Goal: Task Accomplishment & Management: Complete application form

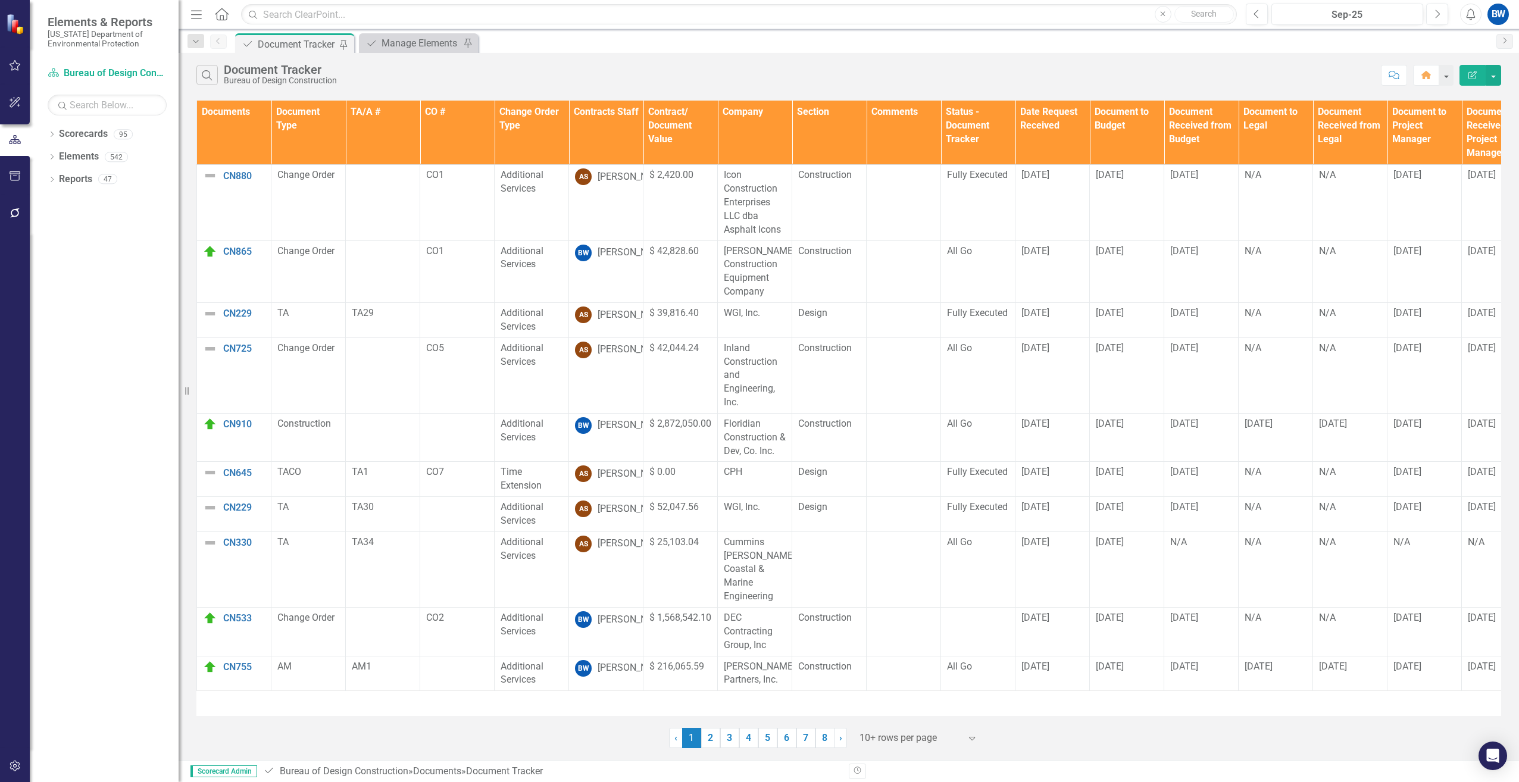
click at [892, 740] on div at bounding box center [910, 739] width 101 height 16
click at [888, 689] on div "100+ rows per page" at bounding box center [918, 698] width 131 height 20
click at [603, 145] on th "Contracts Staff" at bounding box center [606, 133] width 74 height 64
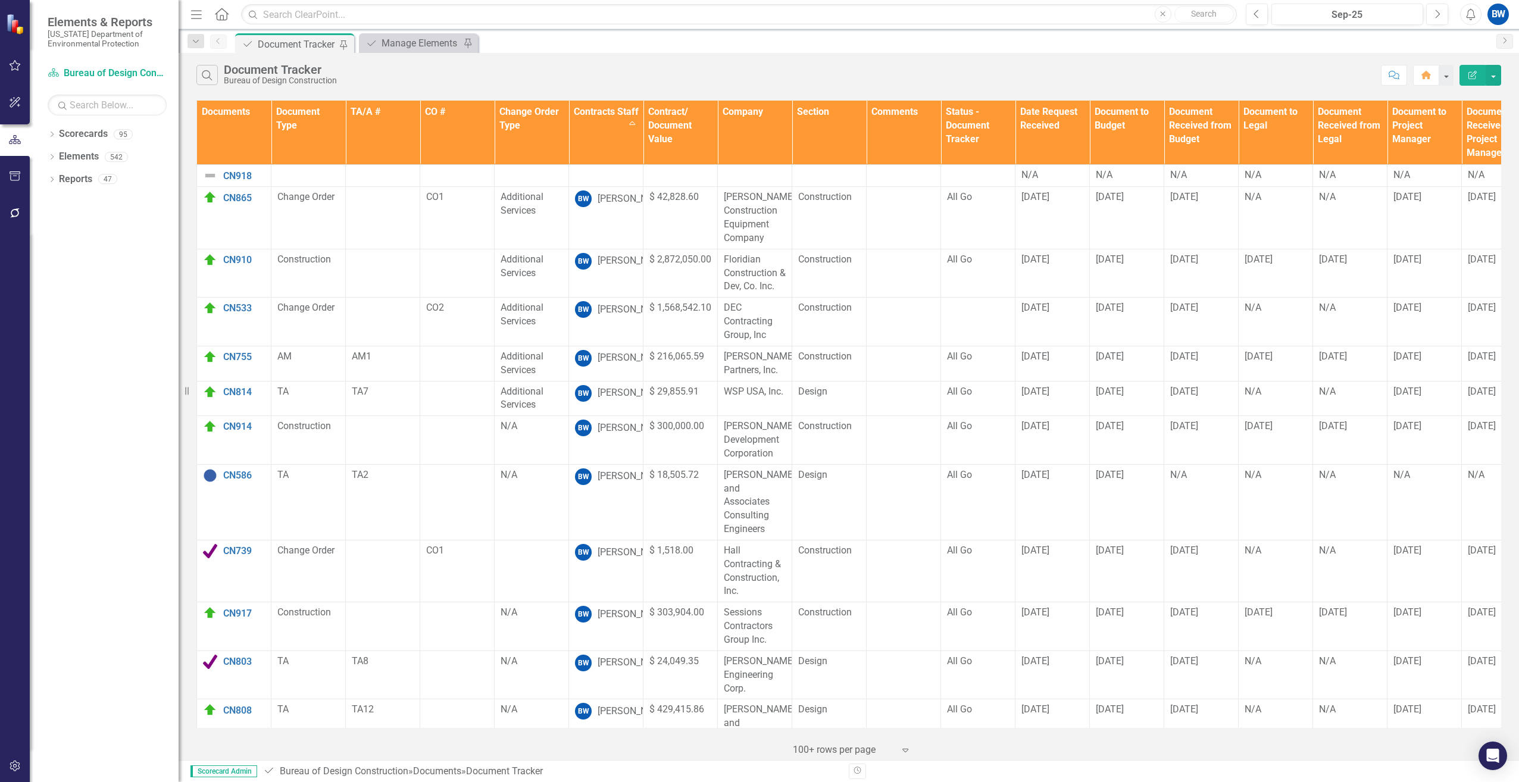
scroll to position [476, 0]
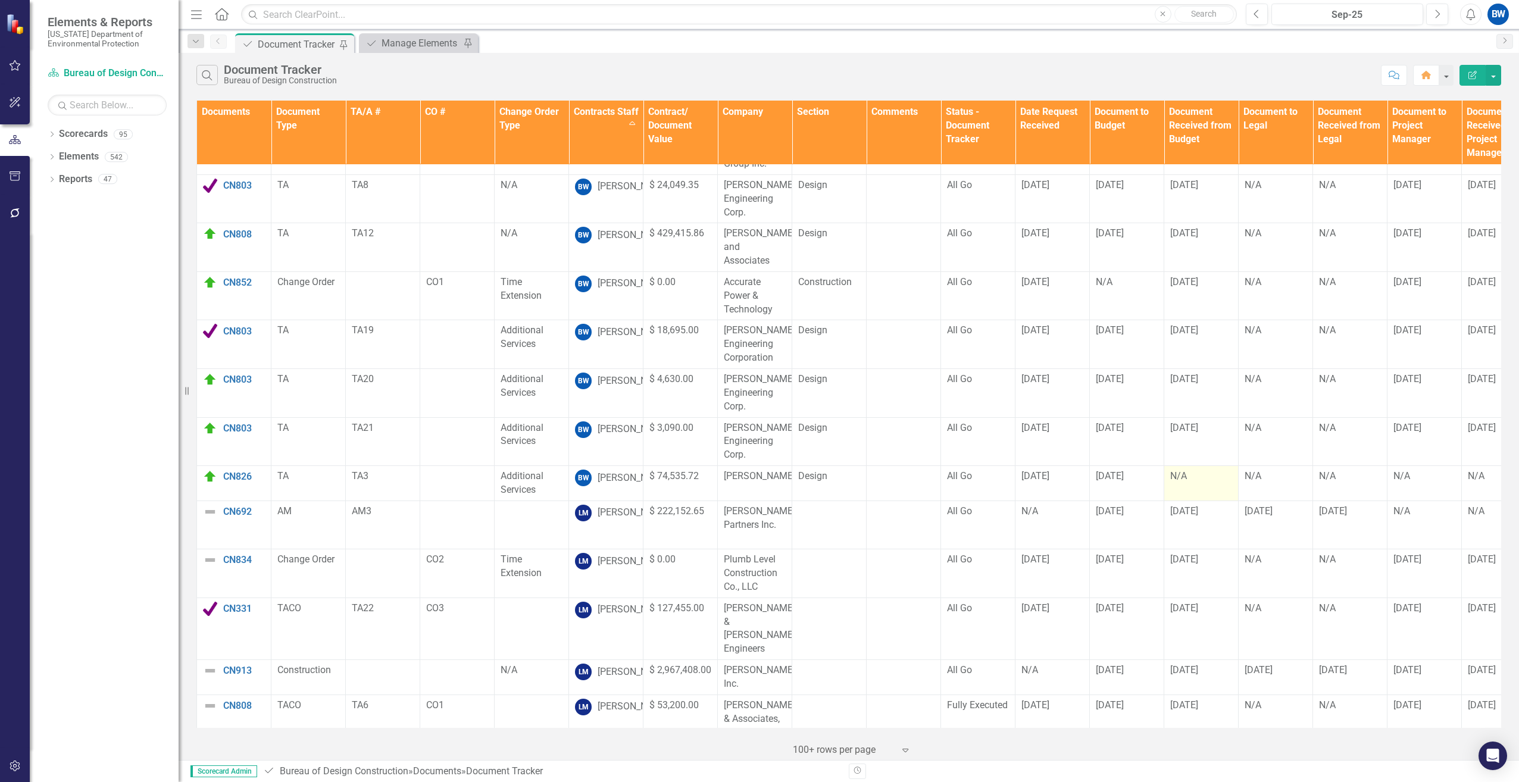
click at [1184, 470] on div "N/A" at bounding box center [1201, 477] width 62 height 14
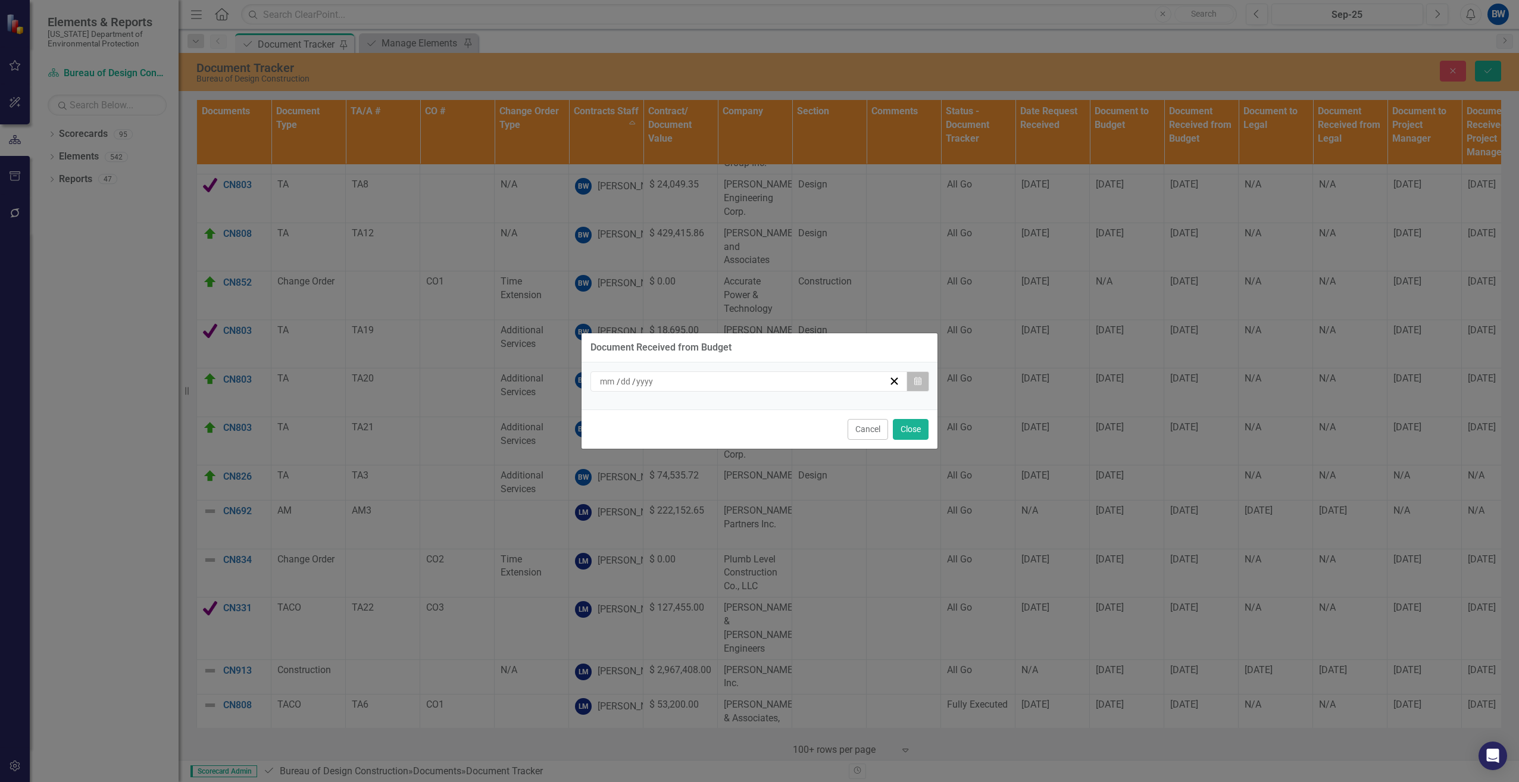
click at [916, 378] on icon "button" at bounding box center [917, 381] width 7 height 8
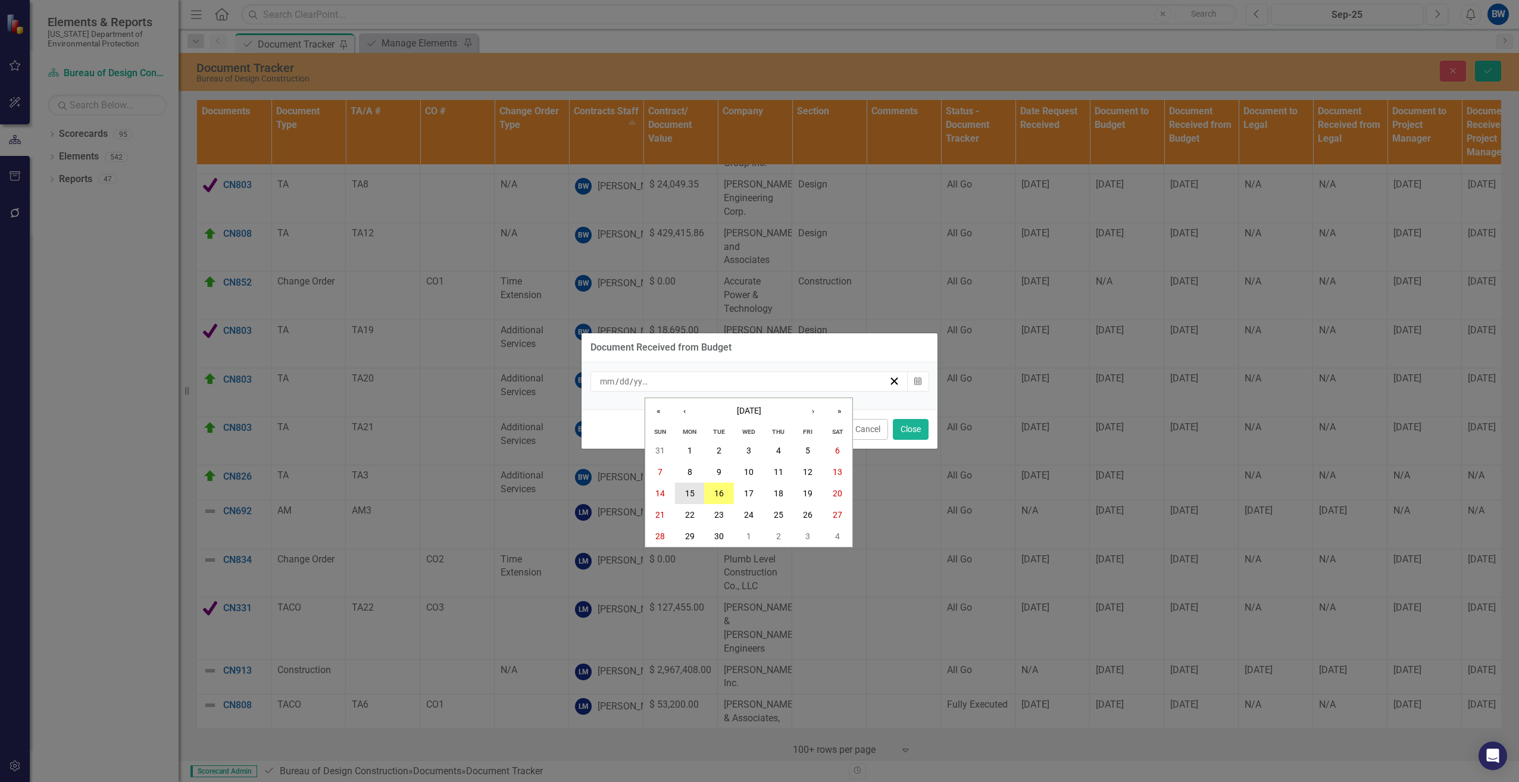
click at [697, 494] on button "15" at bounding box center [690, 493] width 30 height 21
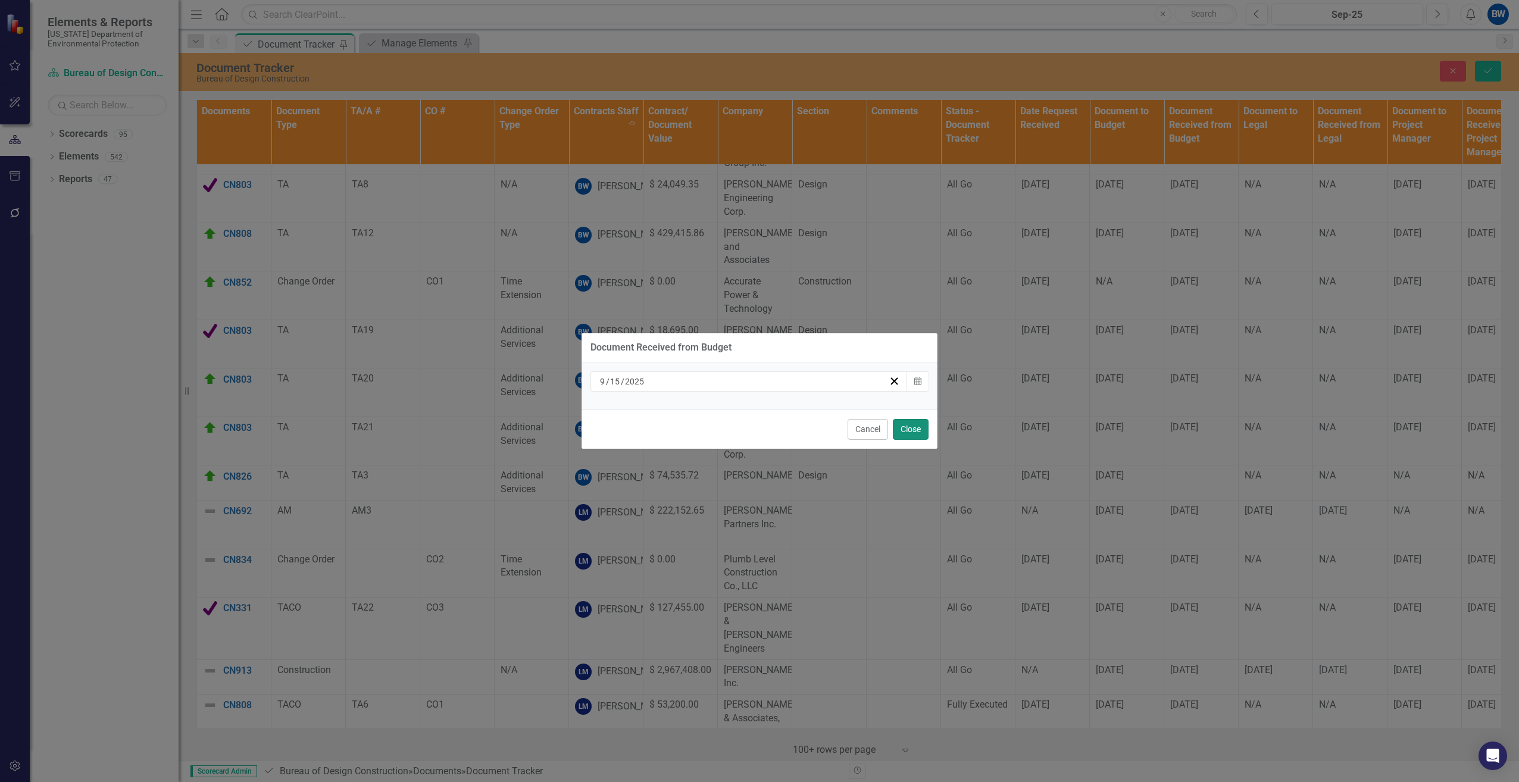
click at [921, 431] on button "Close" at bounding box center [911, 429] width 36 height 21
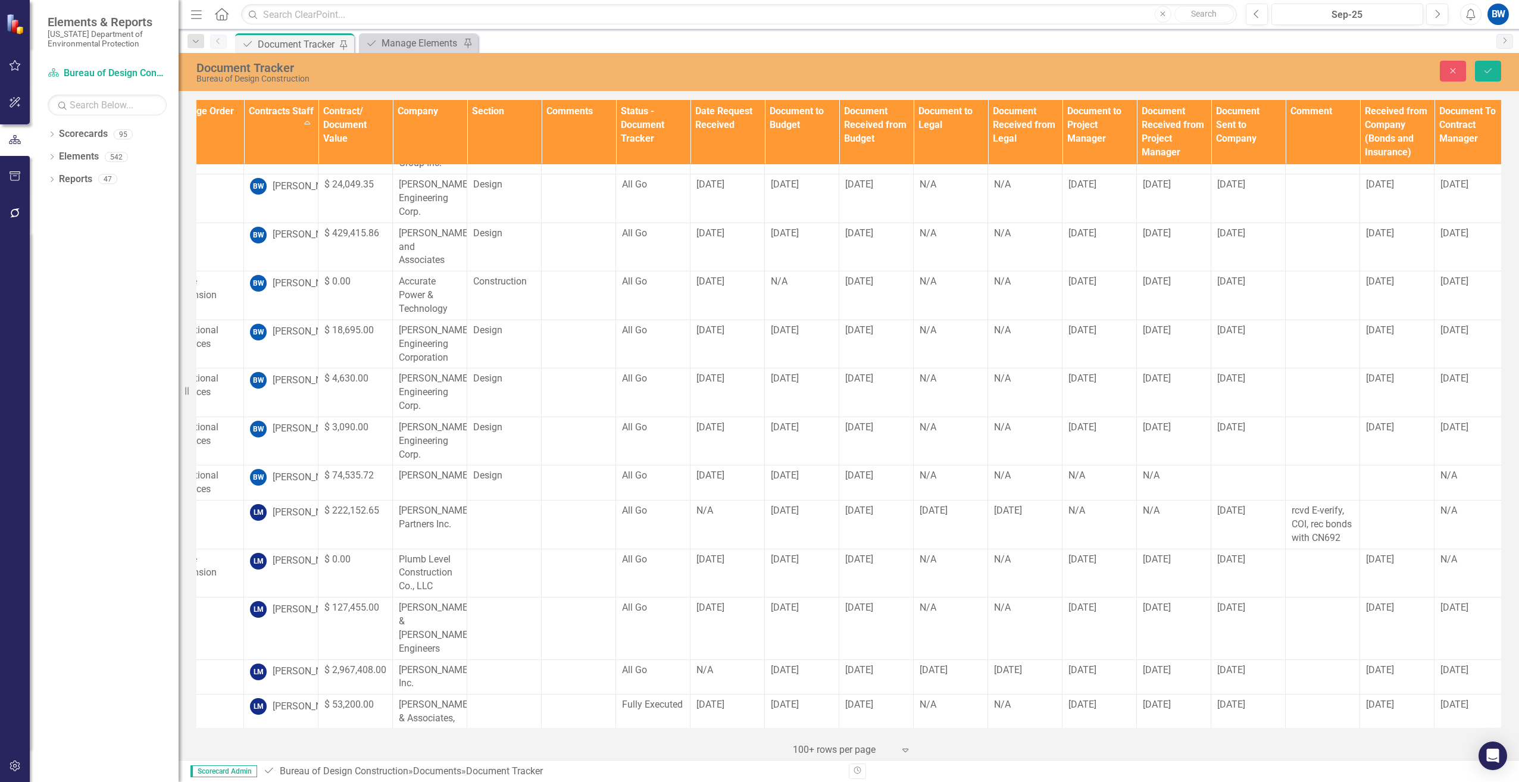
scroll to position [476, 369]
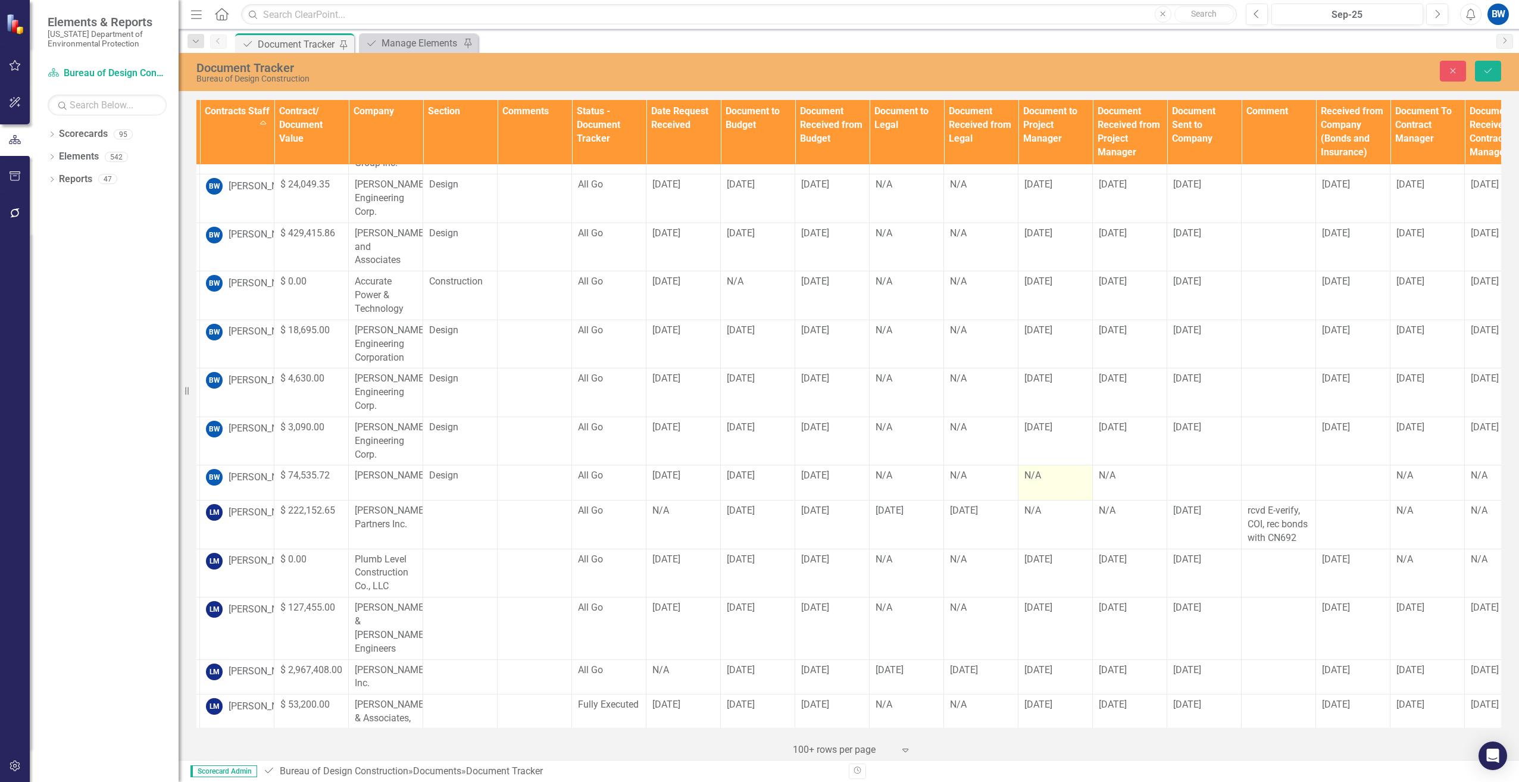
click at [1047, 469] on div "N/A" at bounding box center [1056, 476] width 62 height 14
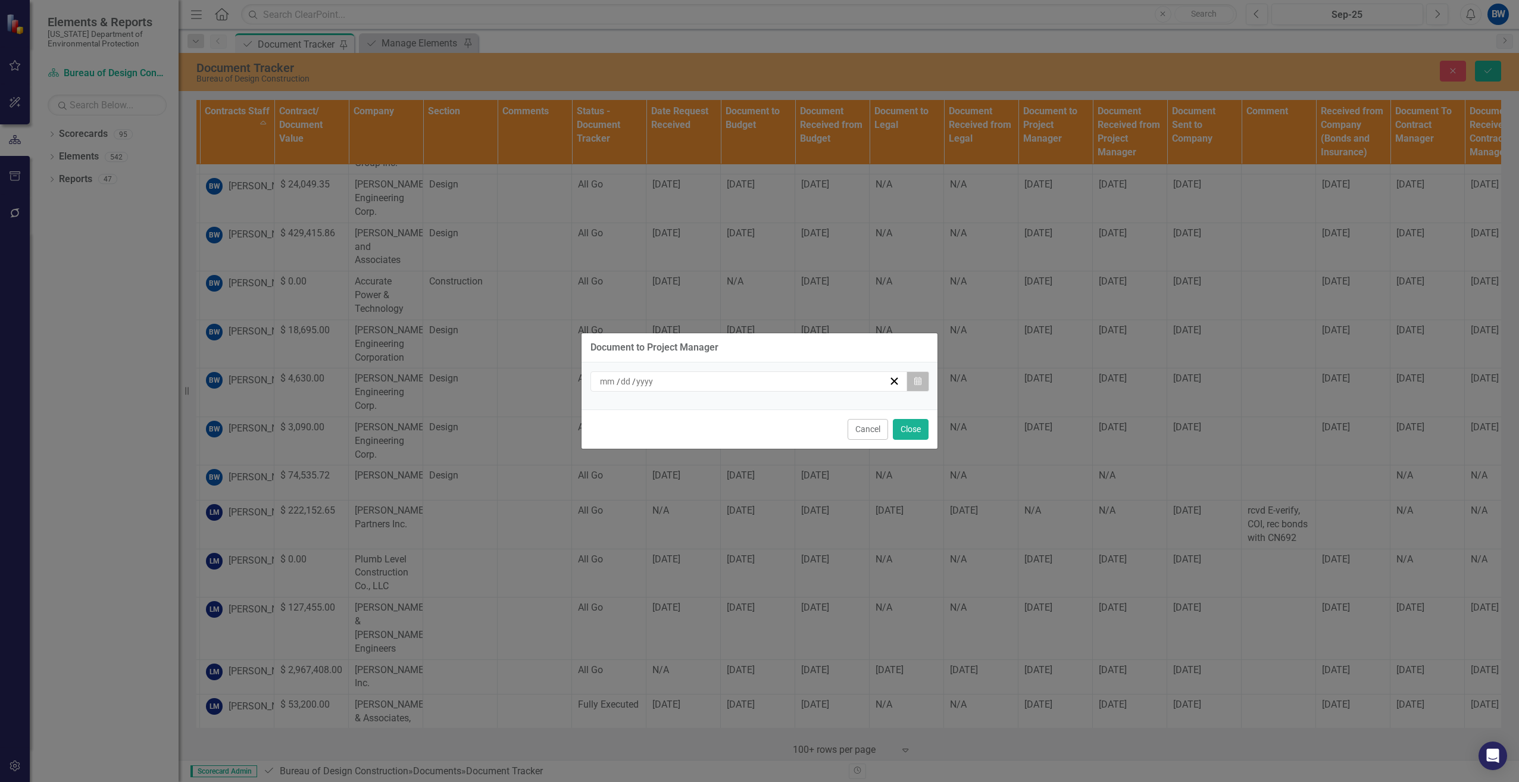
click at [914, 379] on icon "Calendar" at bounding box center [917, 381] width 7 height 8
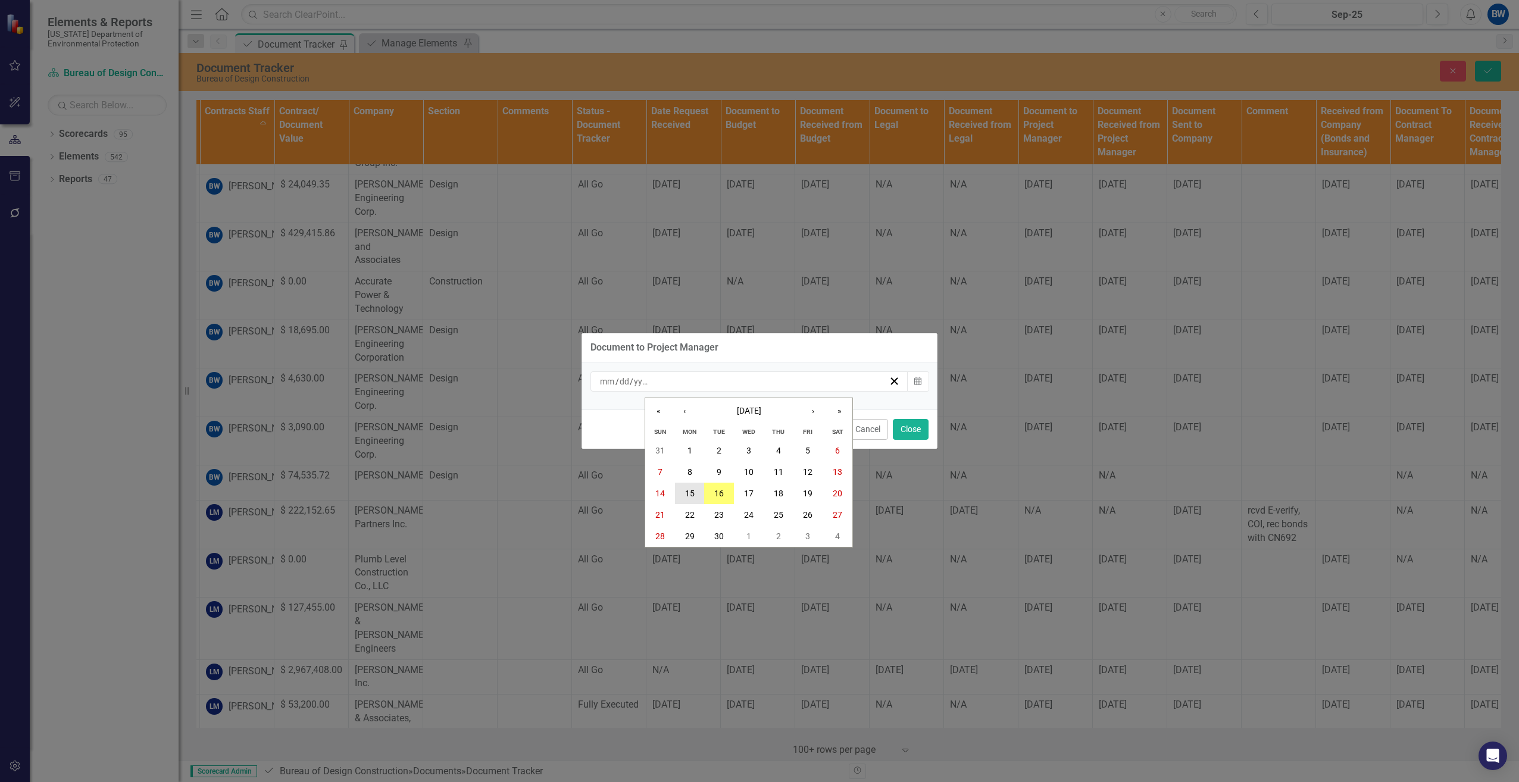
click at [696, 488] on button "15" at bounding box center [690, 493] width 30 height 21
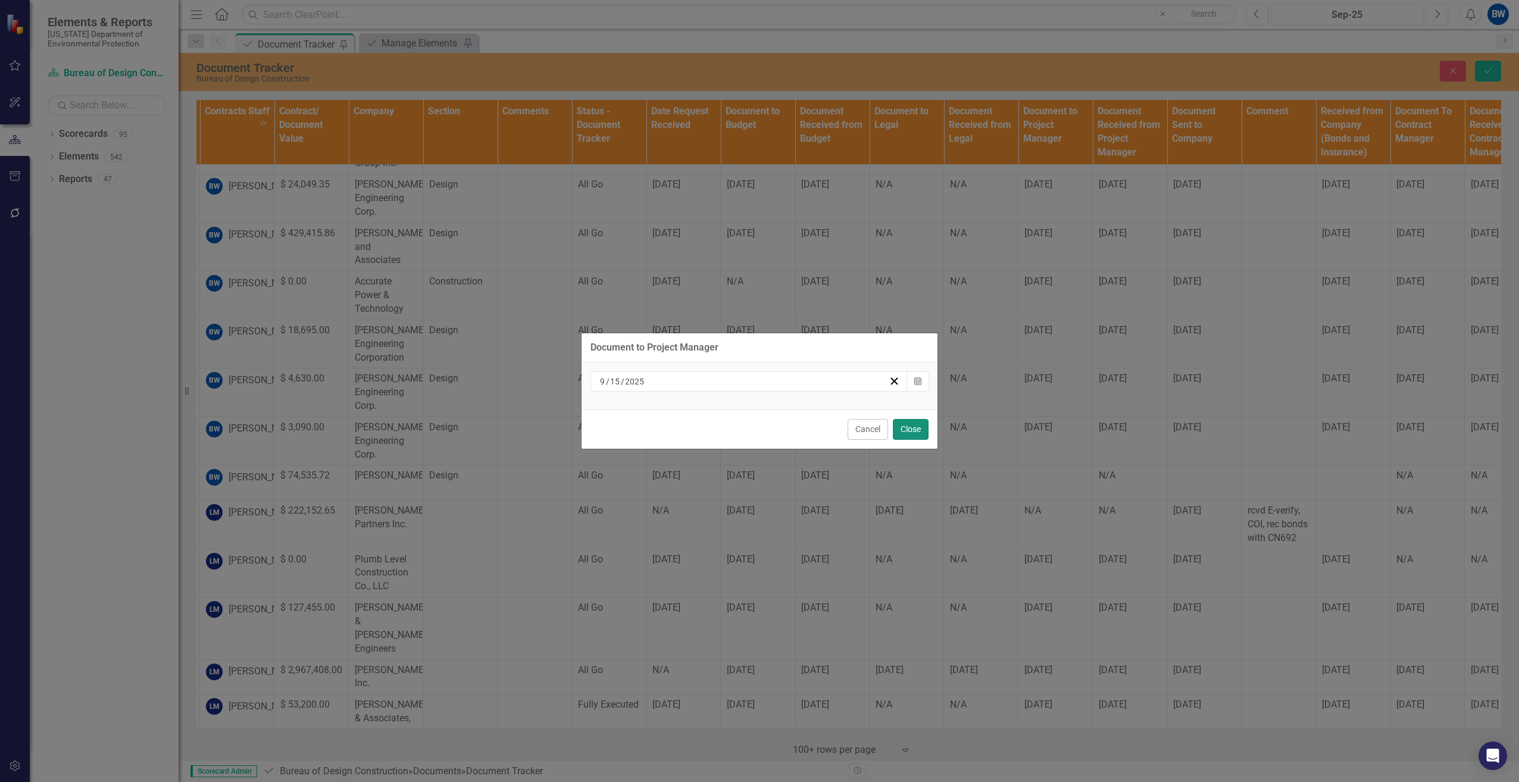
click at [911, 427] on button "Close" at bounding box center [911, 429] width 36 height 21
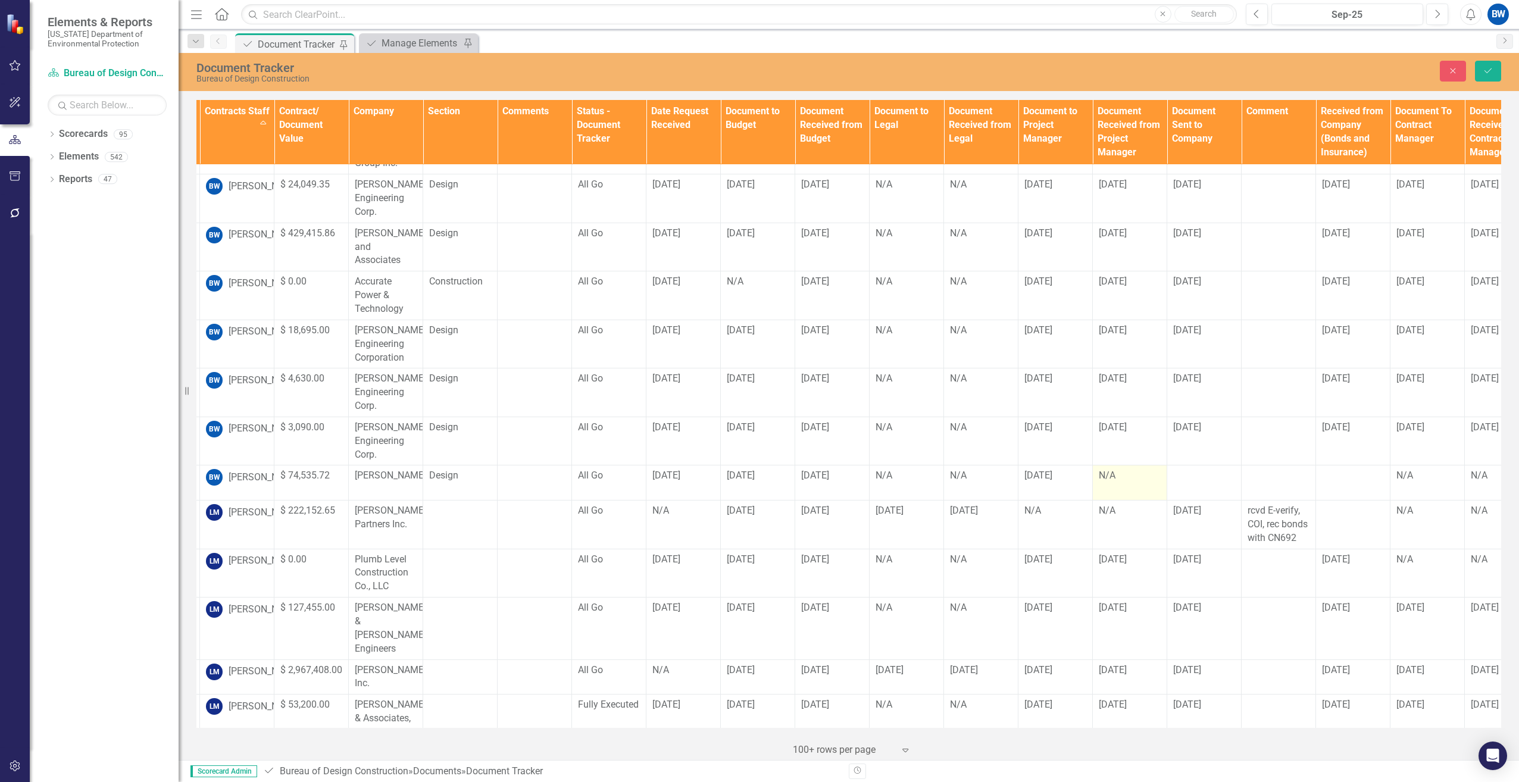
click at [1123, 469] on div "N/A" at bounding box center [1130, 476] width 62 height 14
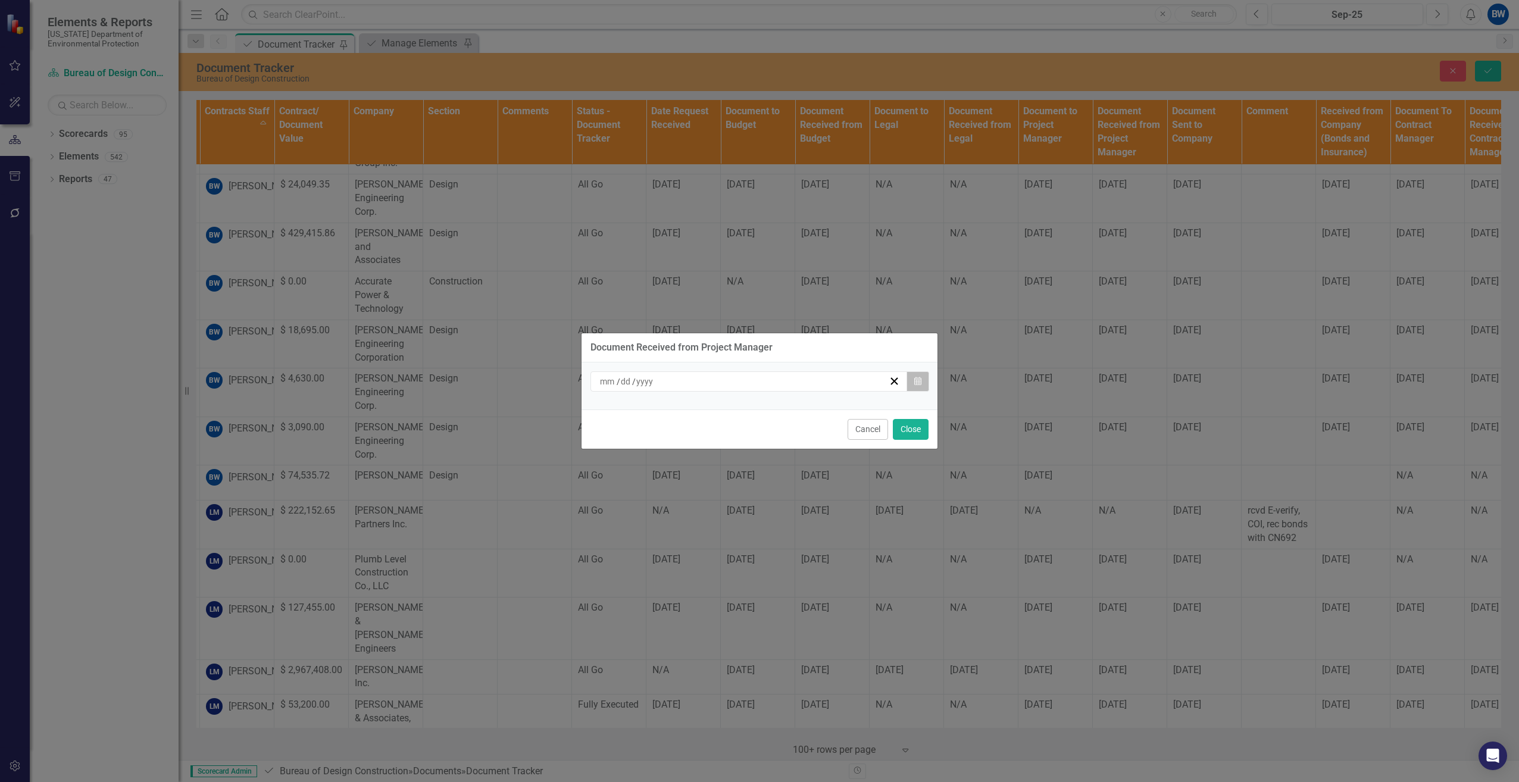
click at [925, 379] on button "Calendar" at bounding box center [918, 382] width 23 height 20
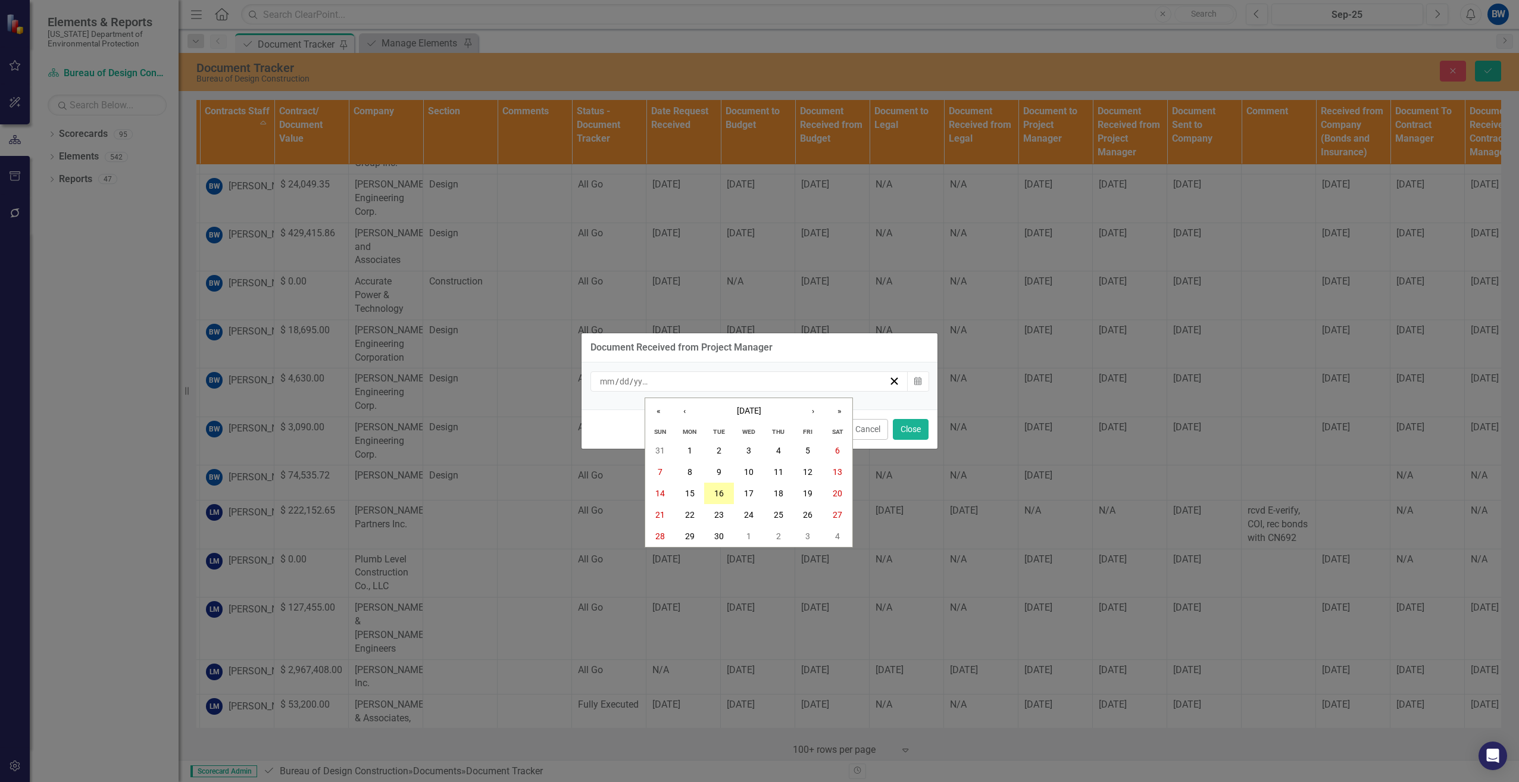
click at [725, 490] on button "16" at bounding box center [719, 493] width 30 height 21
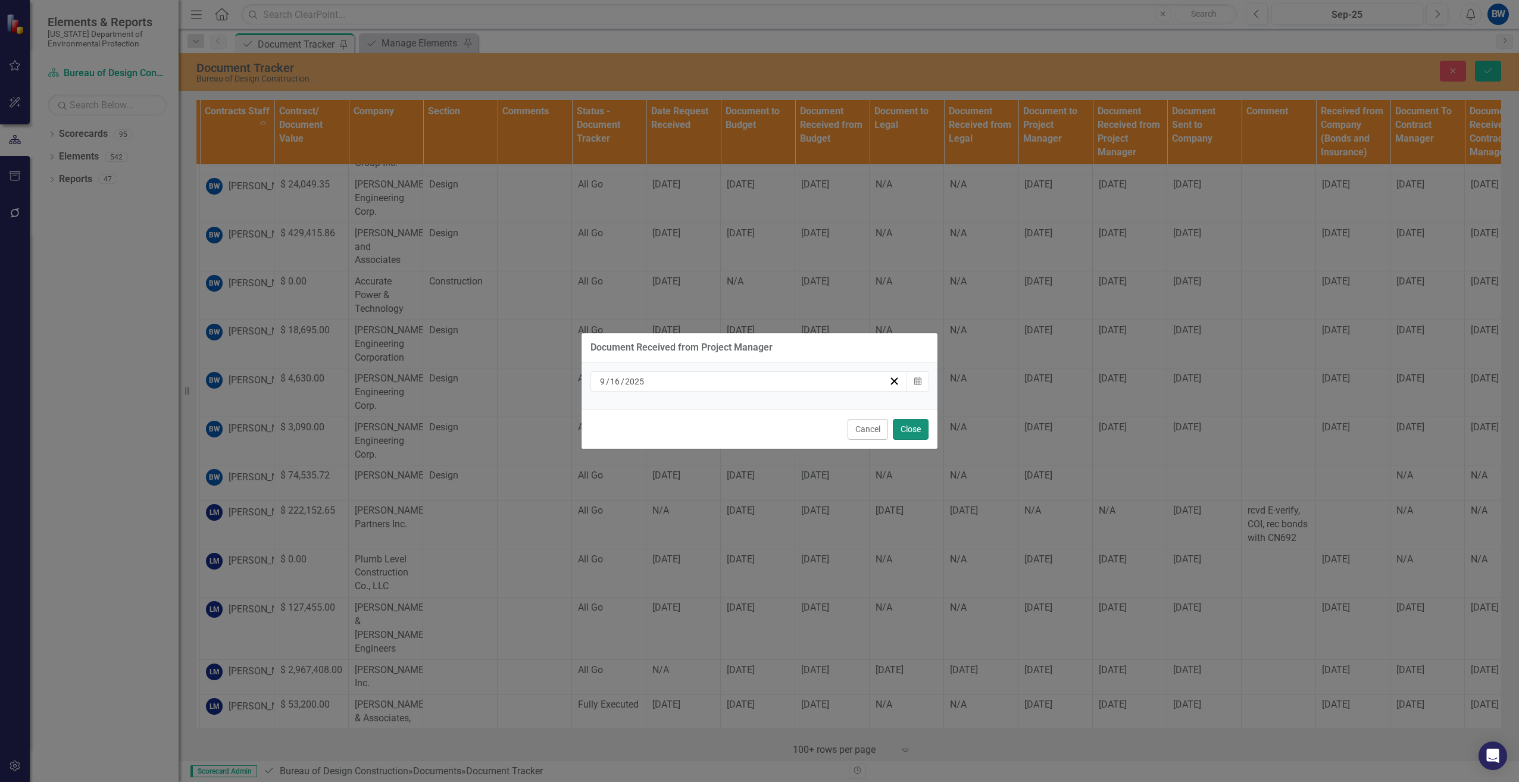
click at [919, 427] on button "Close" at bounding box center [911, 429] width 36 height 21
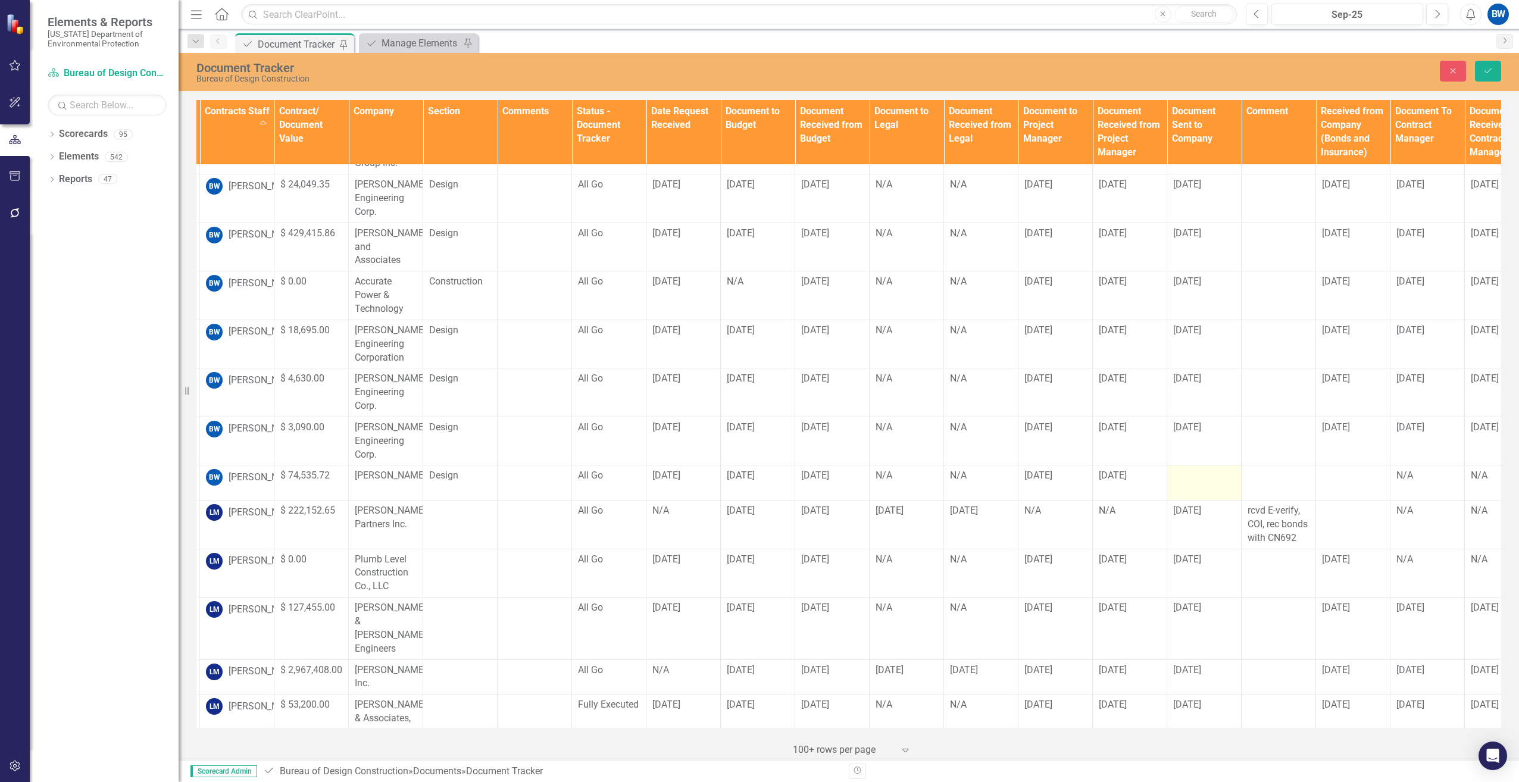
click at [1187, 469] on div at bounding box center [1204, 476] width 62 height 14
click at [1189, 469] on input "text" at bounding box center [1204, 480] width 62 height 22
type input "[DATE]"
click at [1280, 469] on div at bounding box center [1279, 476] width 62 height 14
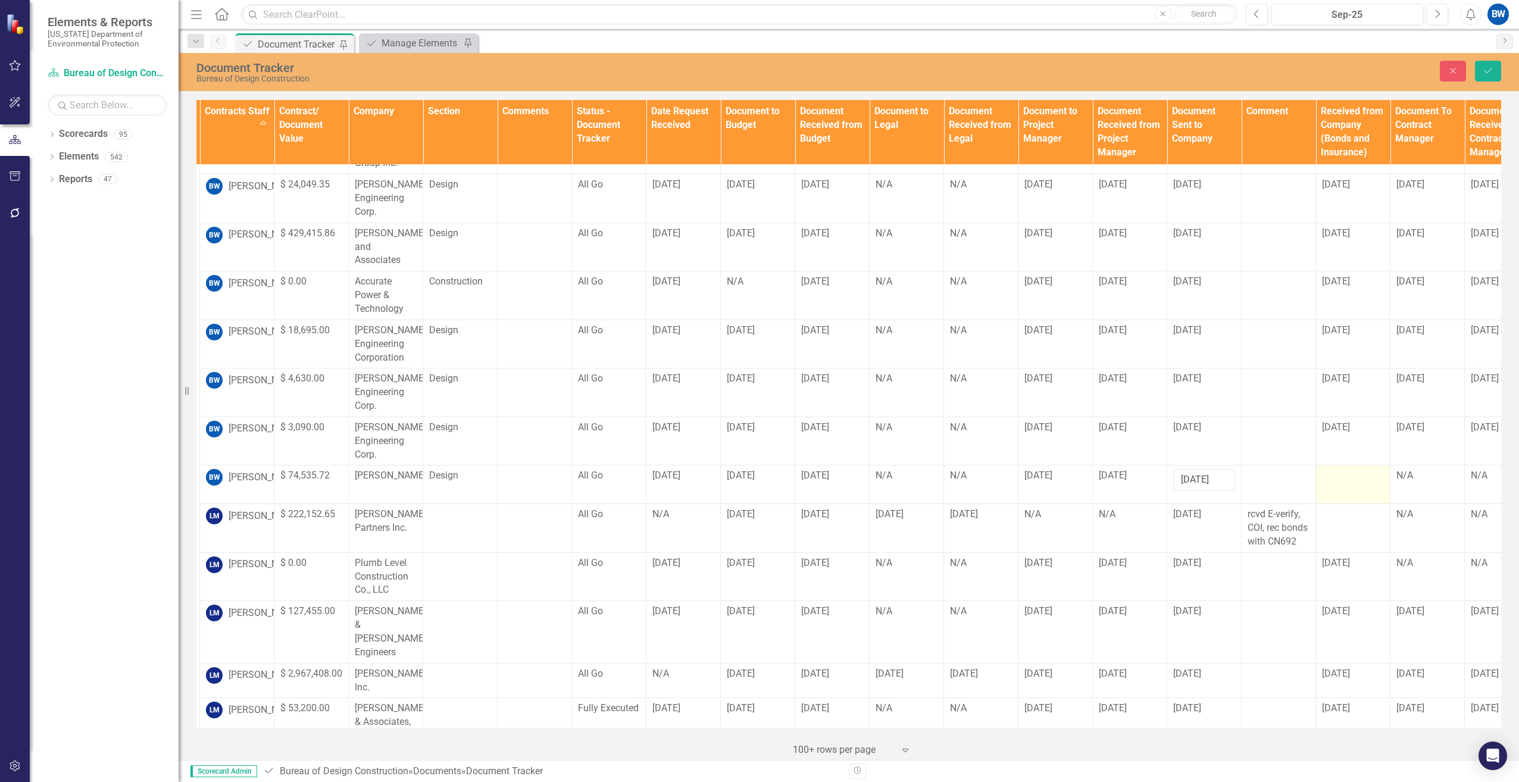
click at [1332, 469] on div at bounding box center [1353, 476] width 62 height 14
click at [1332, 469] on input "text" at bounding box center [1353, 480] width 62 height 22
click at [1488, 69] on icon "Save" at bounding box center [1488, 71] width 11 height 8
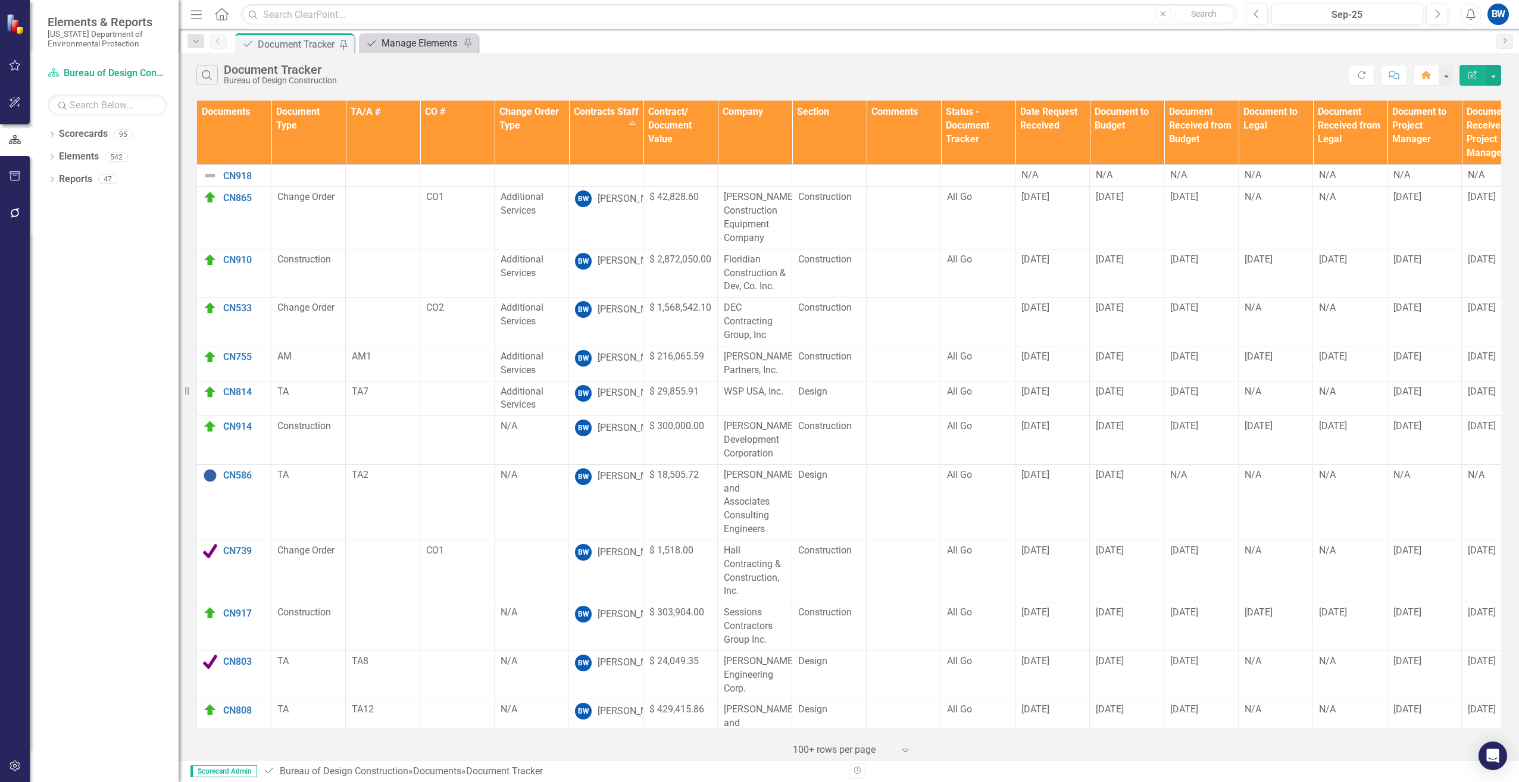
click at [392, 45] on div "Manage Elements" at bounding box center [421, 43] width 79 height 15
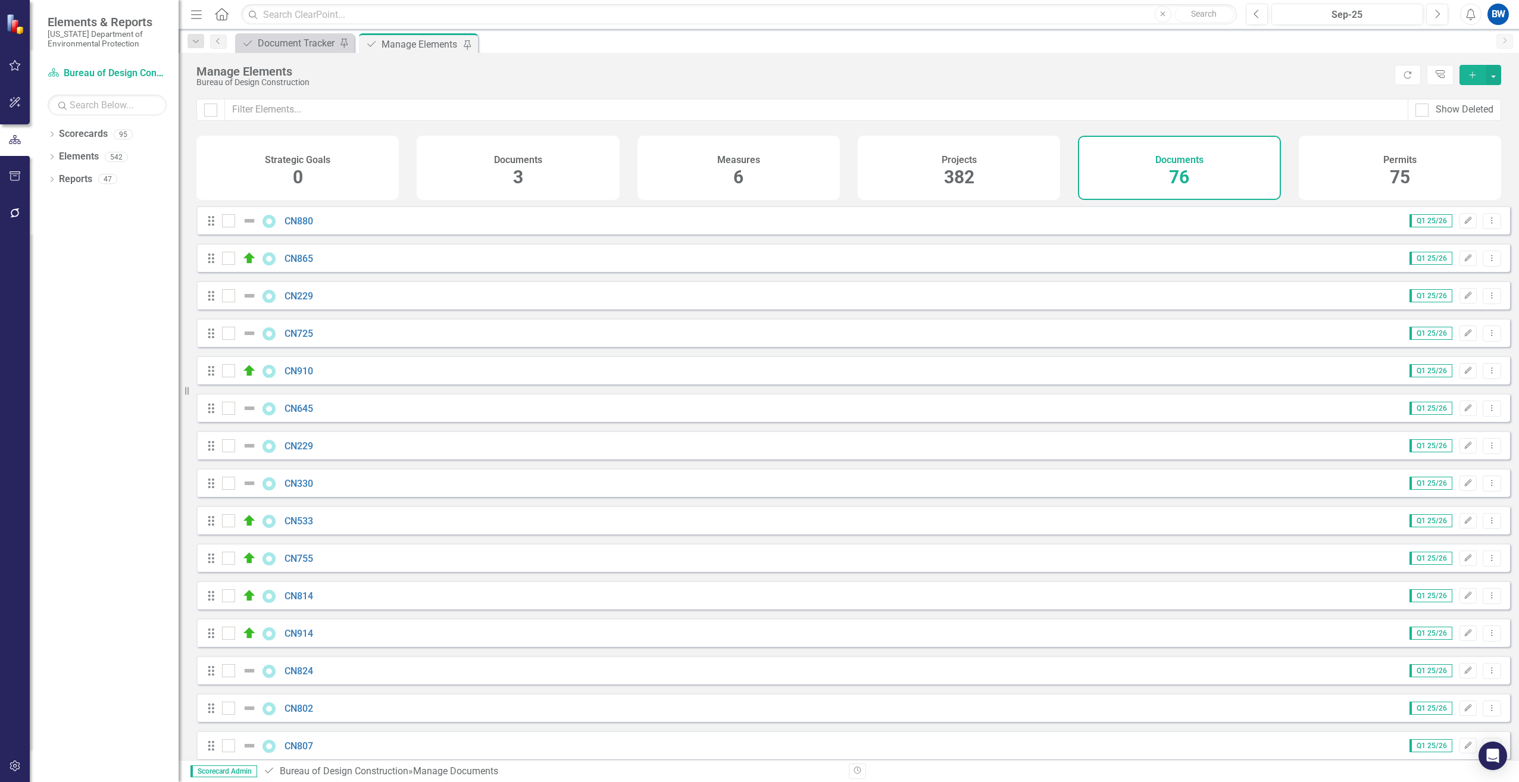
click at [1472, 74] on icon "Add" at bounding box center [1473, 75] width 11 height 8
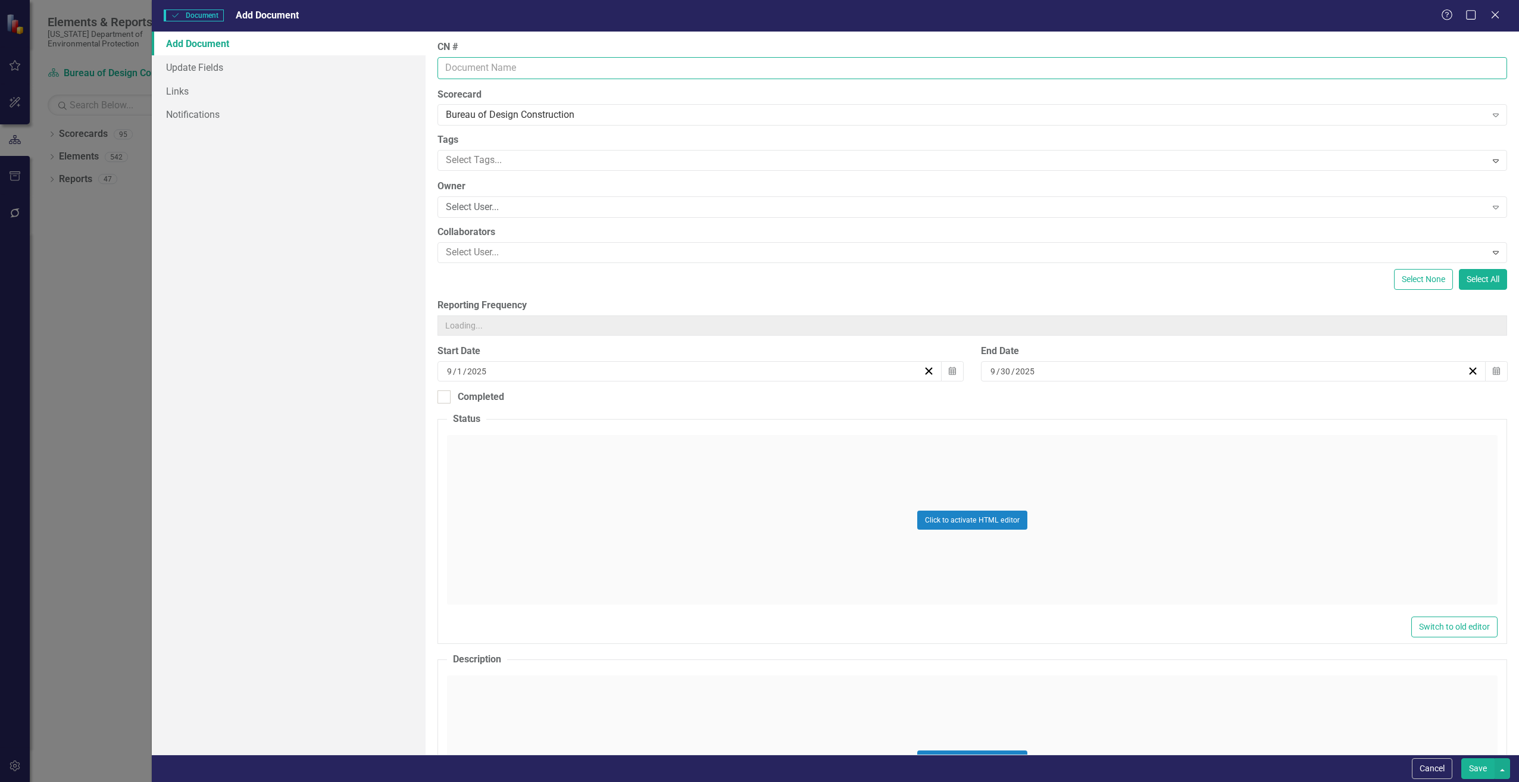
click at [480, 73] on input "CN #" at bounding box center [973, 68] width 1070 height 22
click at [457, 62] on input "Cn866" at bounding box center [973, 68] width 1070 height 22
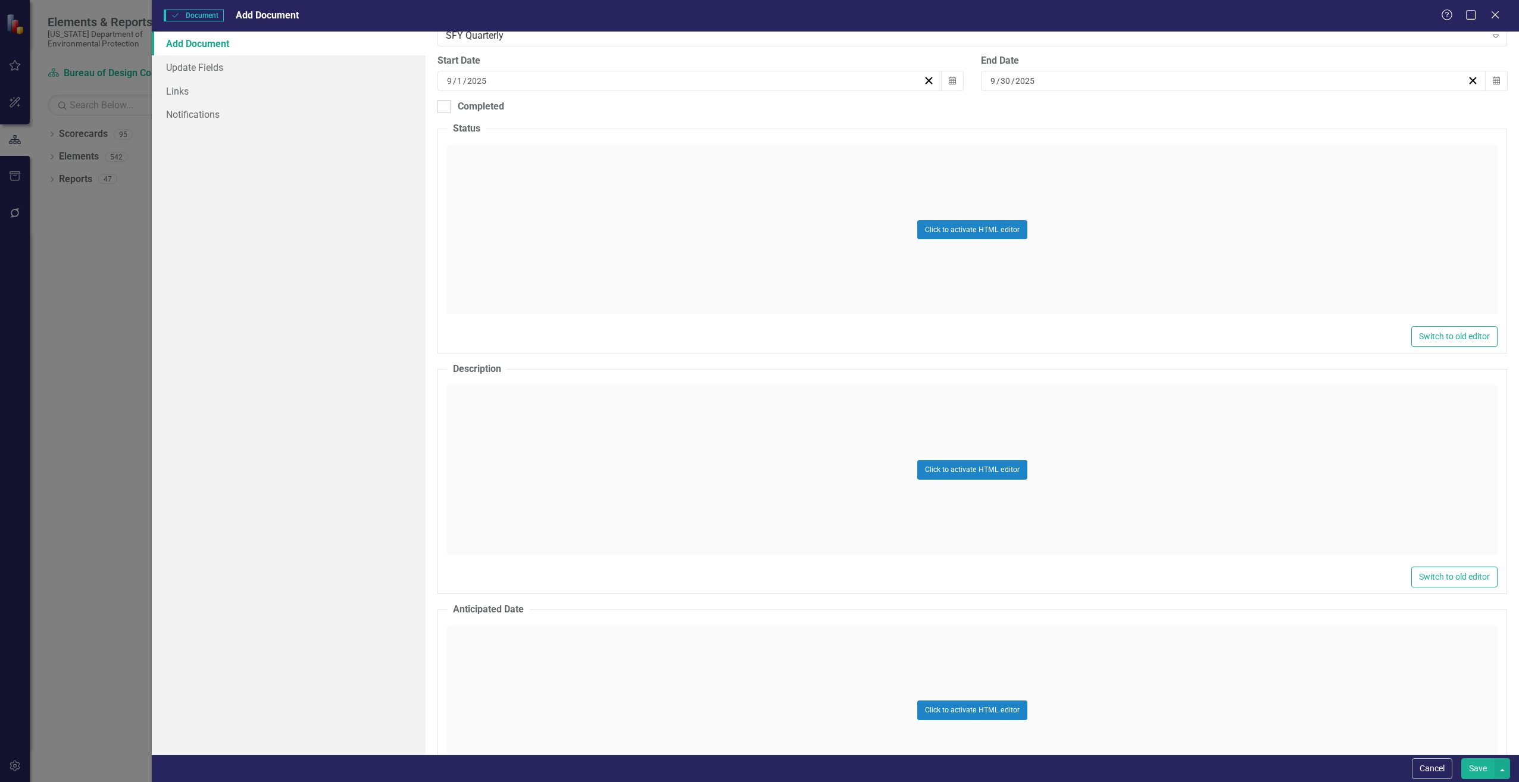
scroll to position [298, 0]
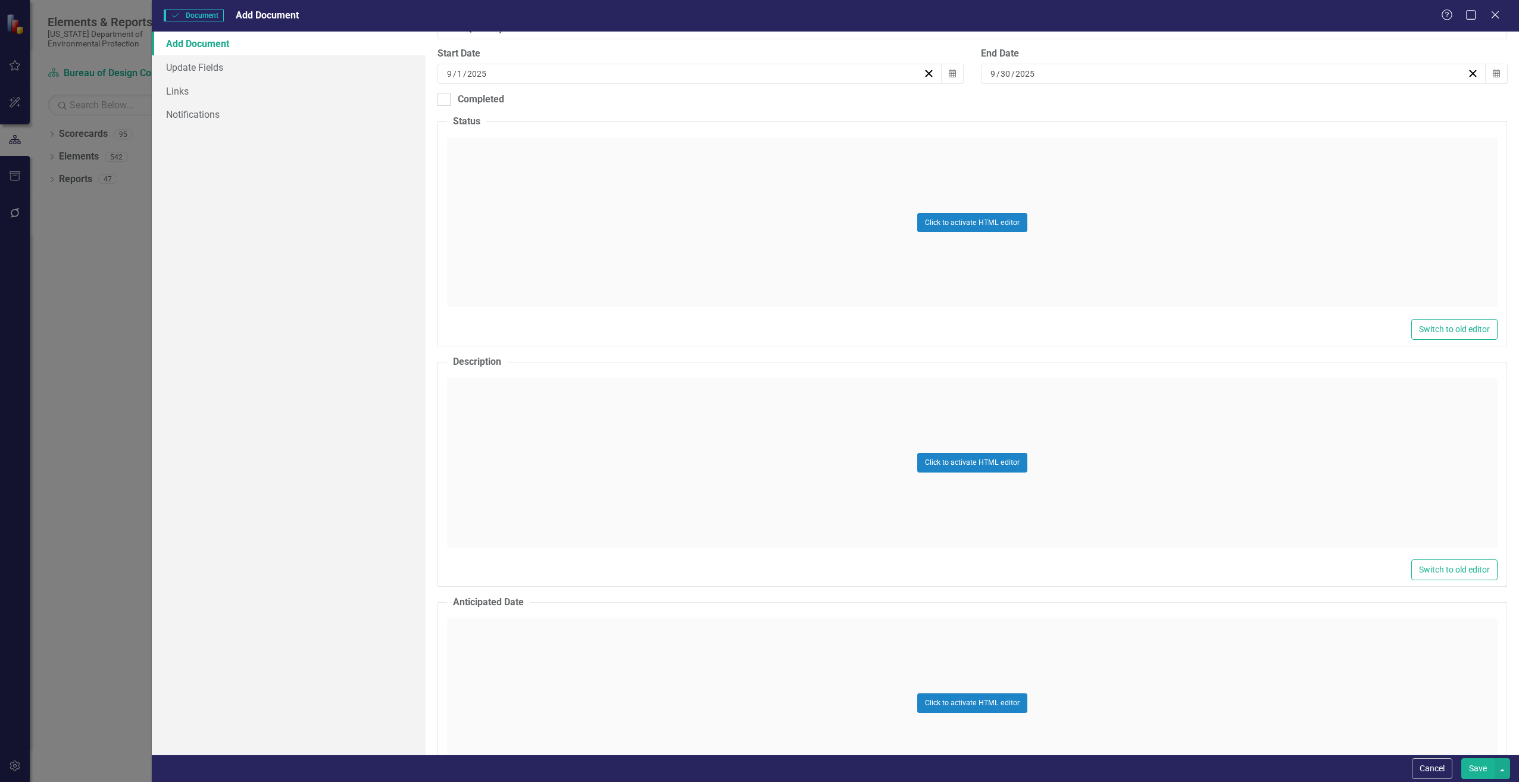
type input "CN866"
click at [488, 422] on div "Click to activate HTML editor" at bounding box center [972, 463] width 1051 height 170
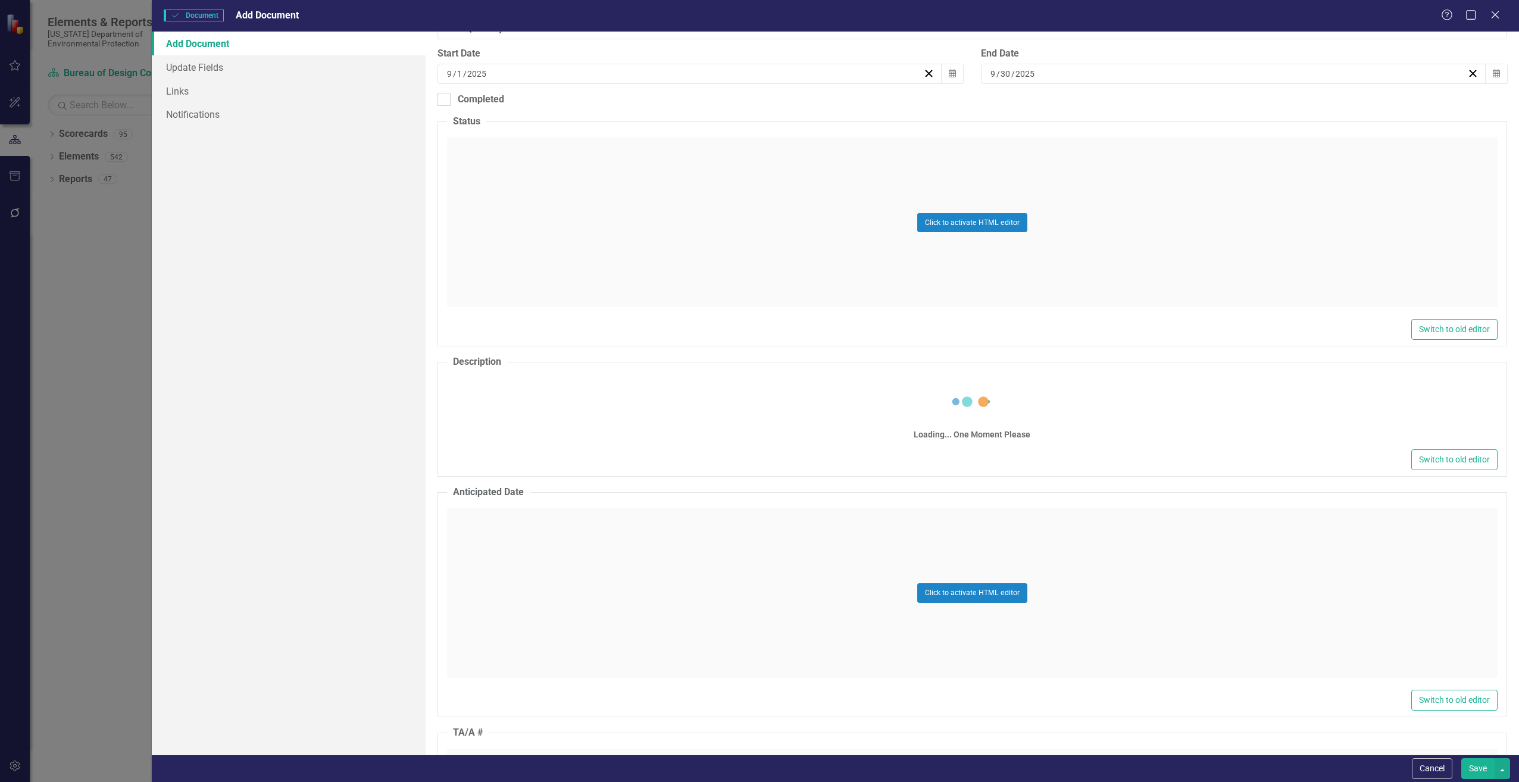
click at [480, 404] on div "Loading... One Moment Please" at bounding box center [972, 412] width 1051 height 68
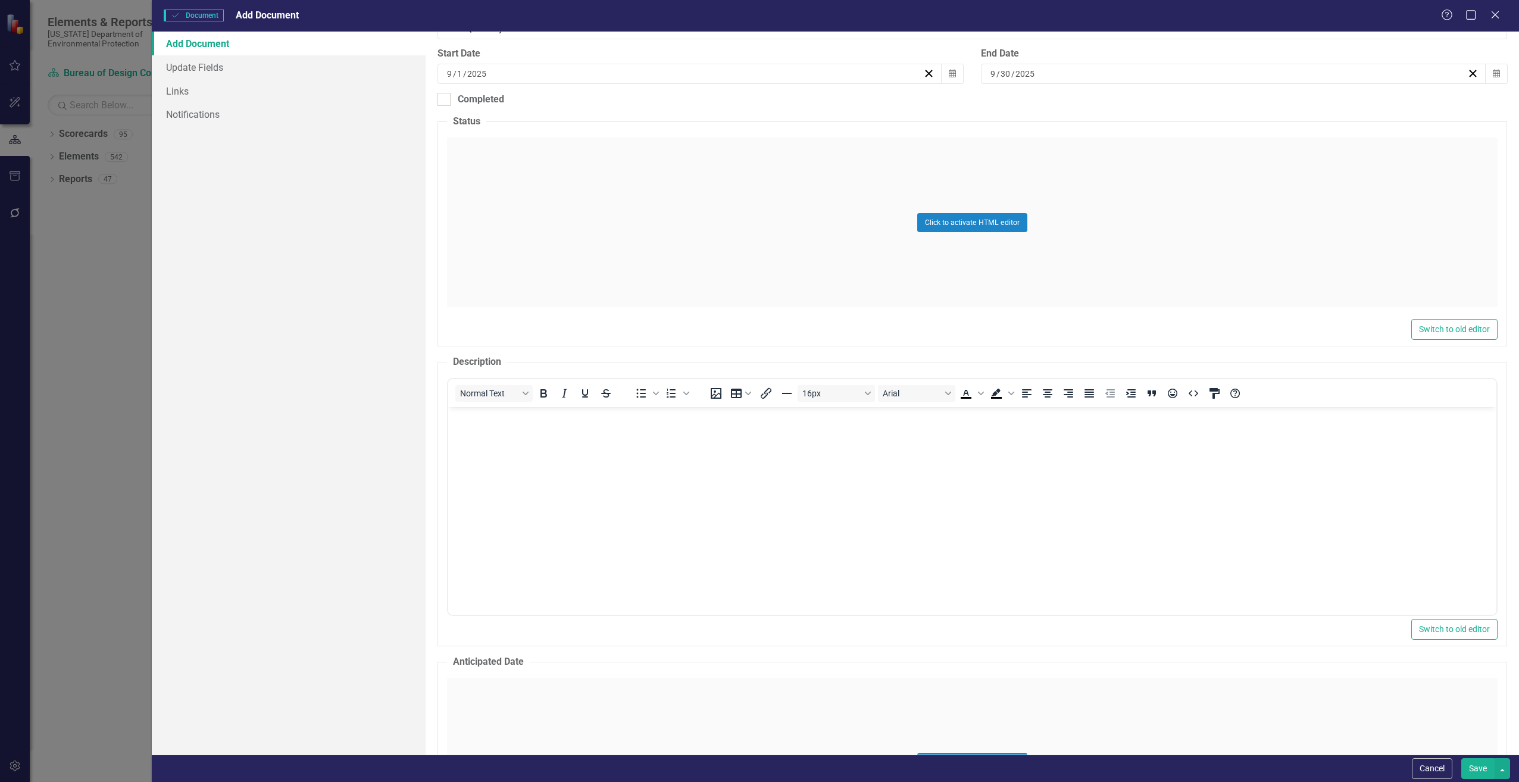
scroll to position [0, 0]
click at [486, 460] on body "Rich Text Area. Press ALT-0 for help." at bounding box center [972, 496] width 1048 height 179
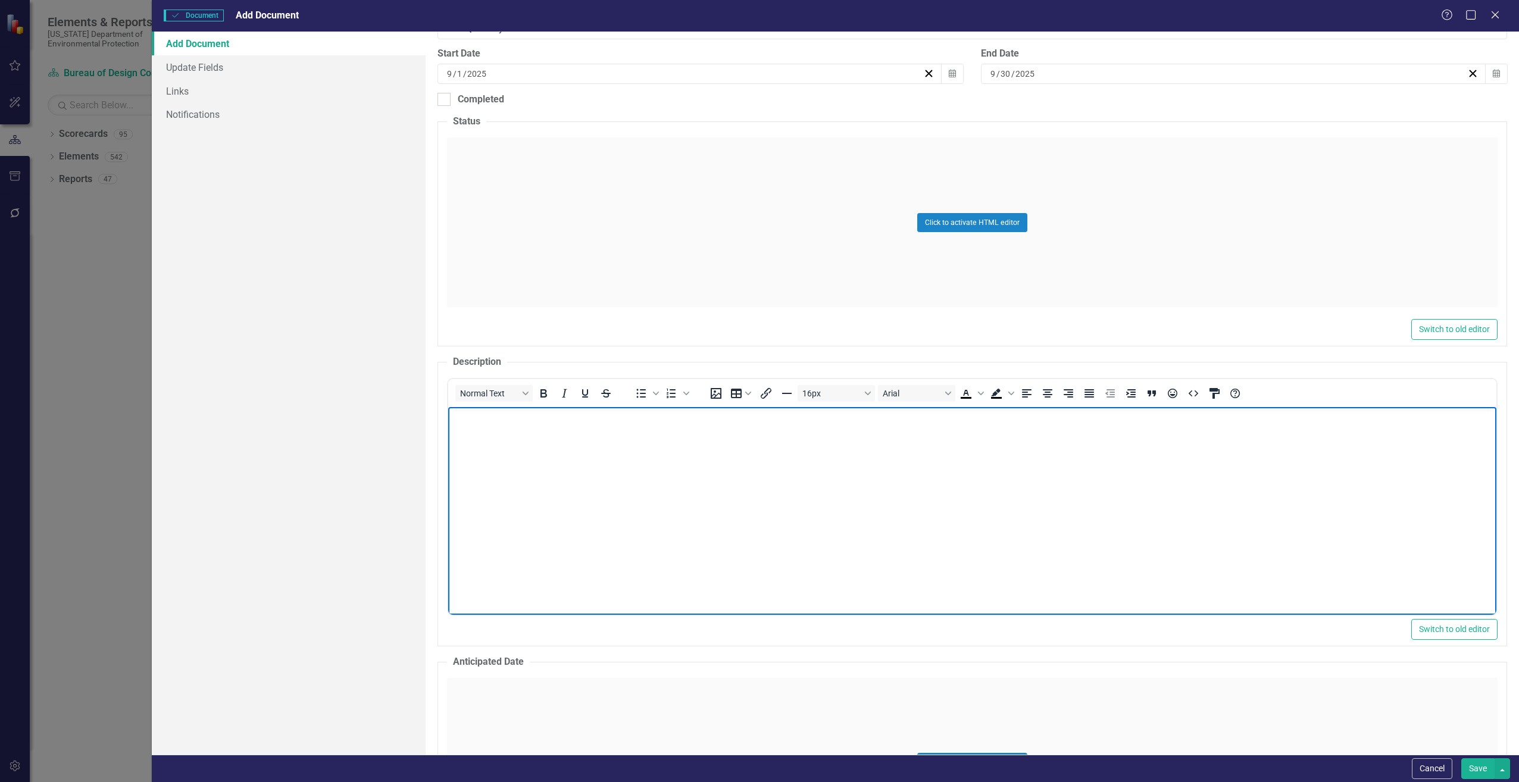
click at [486, 462] on body "Rich Text Area. Press ALT-0 for help." at bounding box center [972, 496] width 1048 height 179
paste body "Rich Text Area. Press ALT-0 for help."
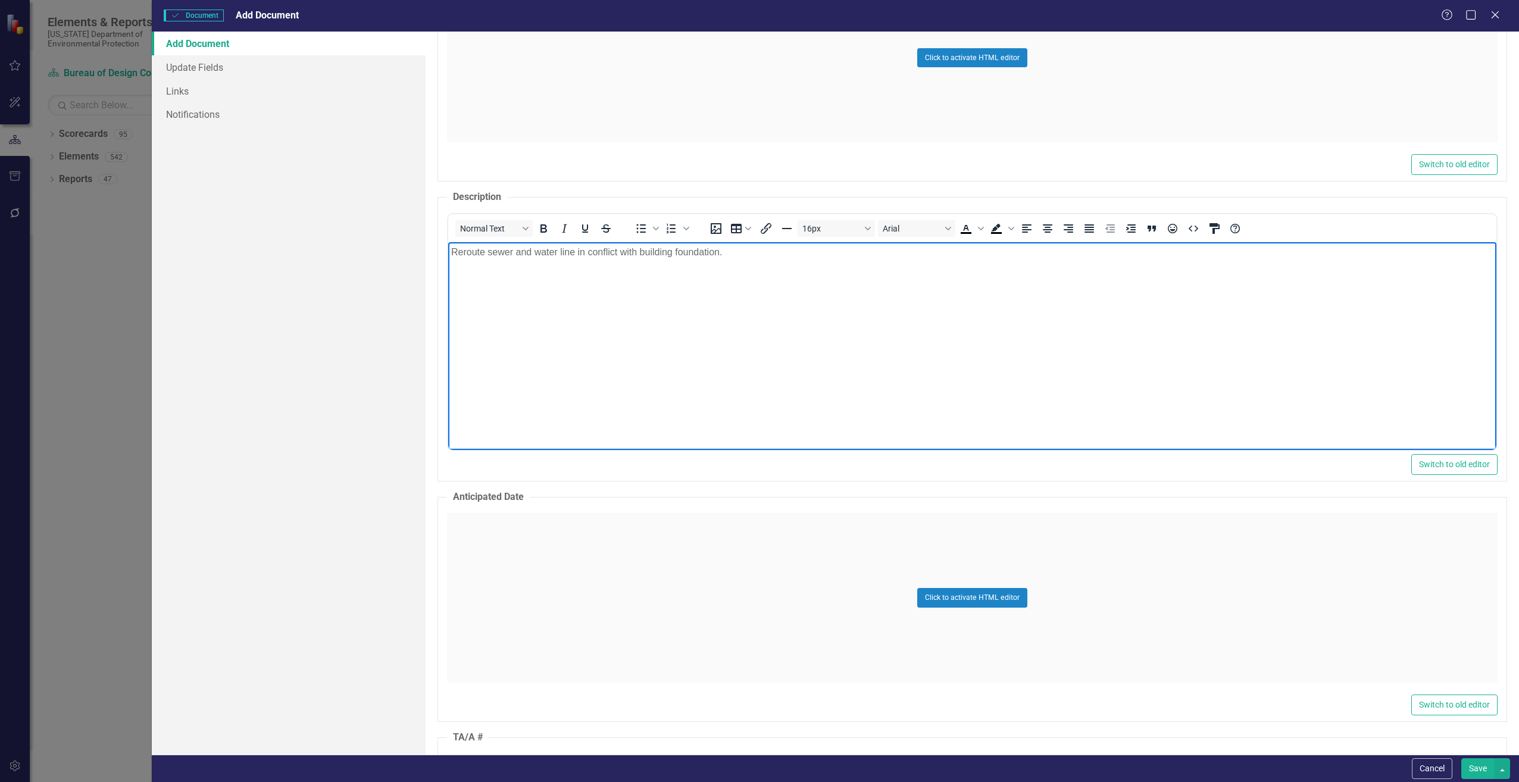
scroll to position [536, 0]
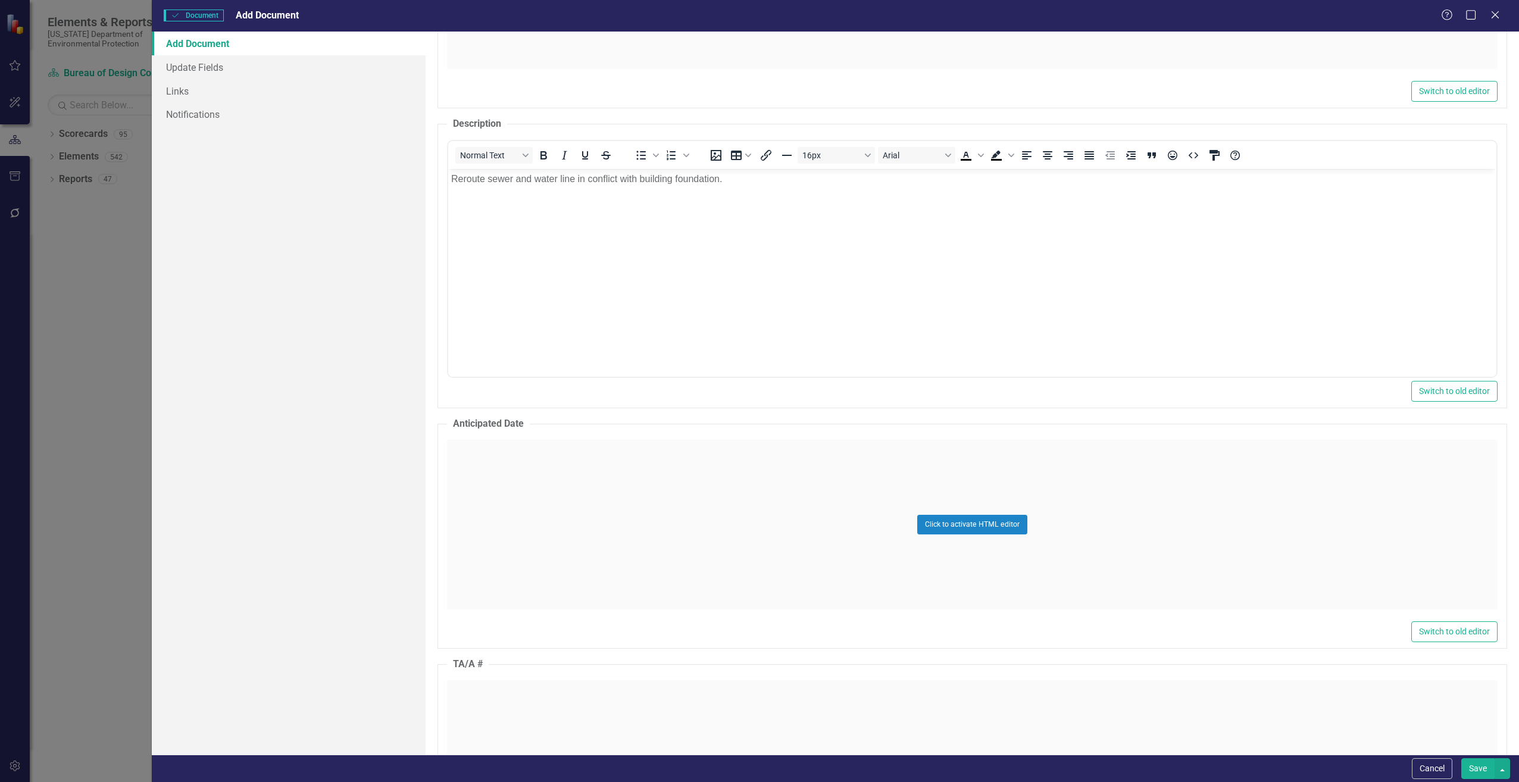
click at [494, 511] on div "Click to activate HTML editor" at bounding box center [972, 525] width 1051 height 170
click at [494, 523] on body "Rich Text Area. Press ALT-0 for help." at bounding box center [972, 558] width 1048 height 179
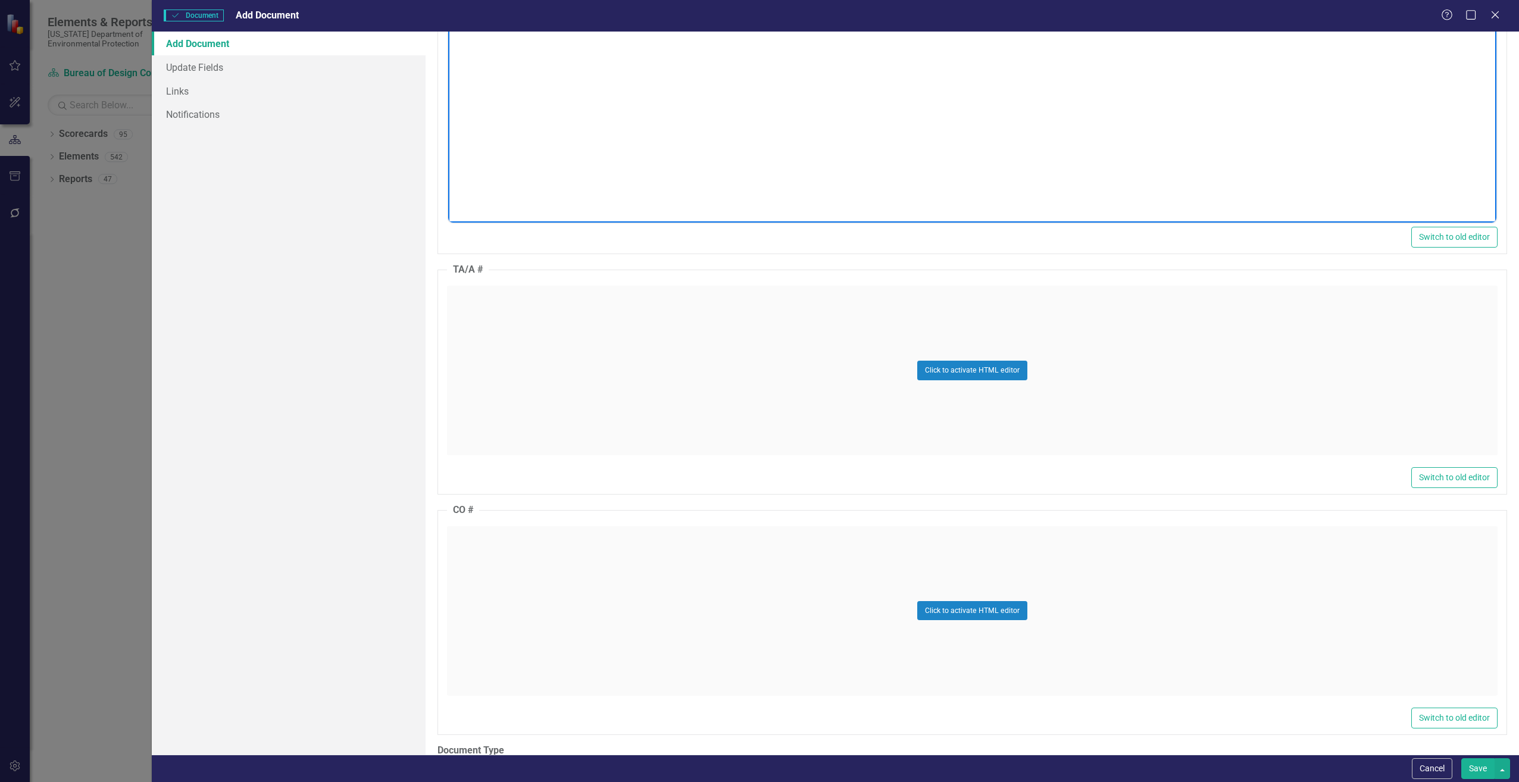
scroll to position [1012, 0]
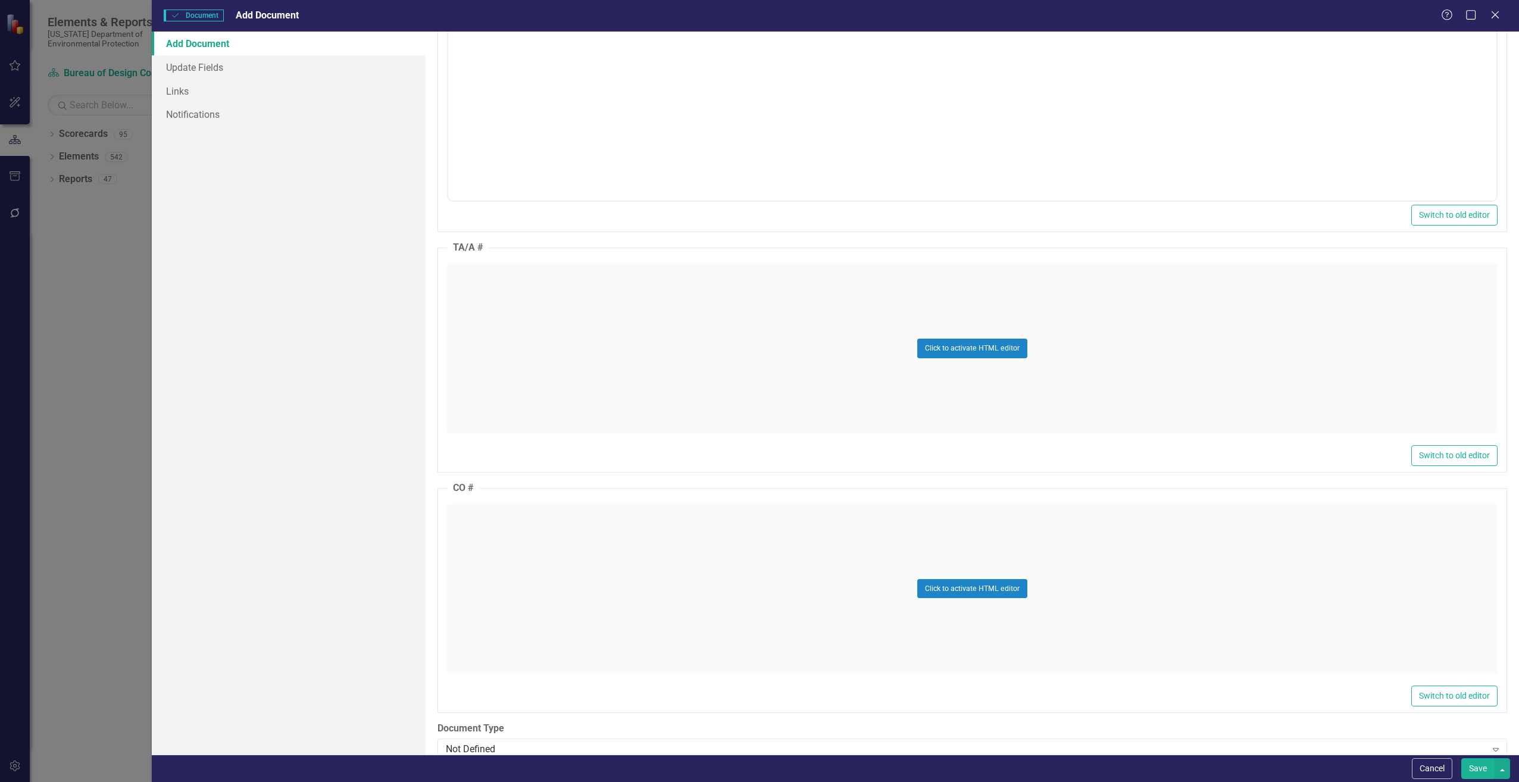
click at [488, 540] on div "Click to activate HTML editor" at bounding box center [972, 589] width 1051 height 170
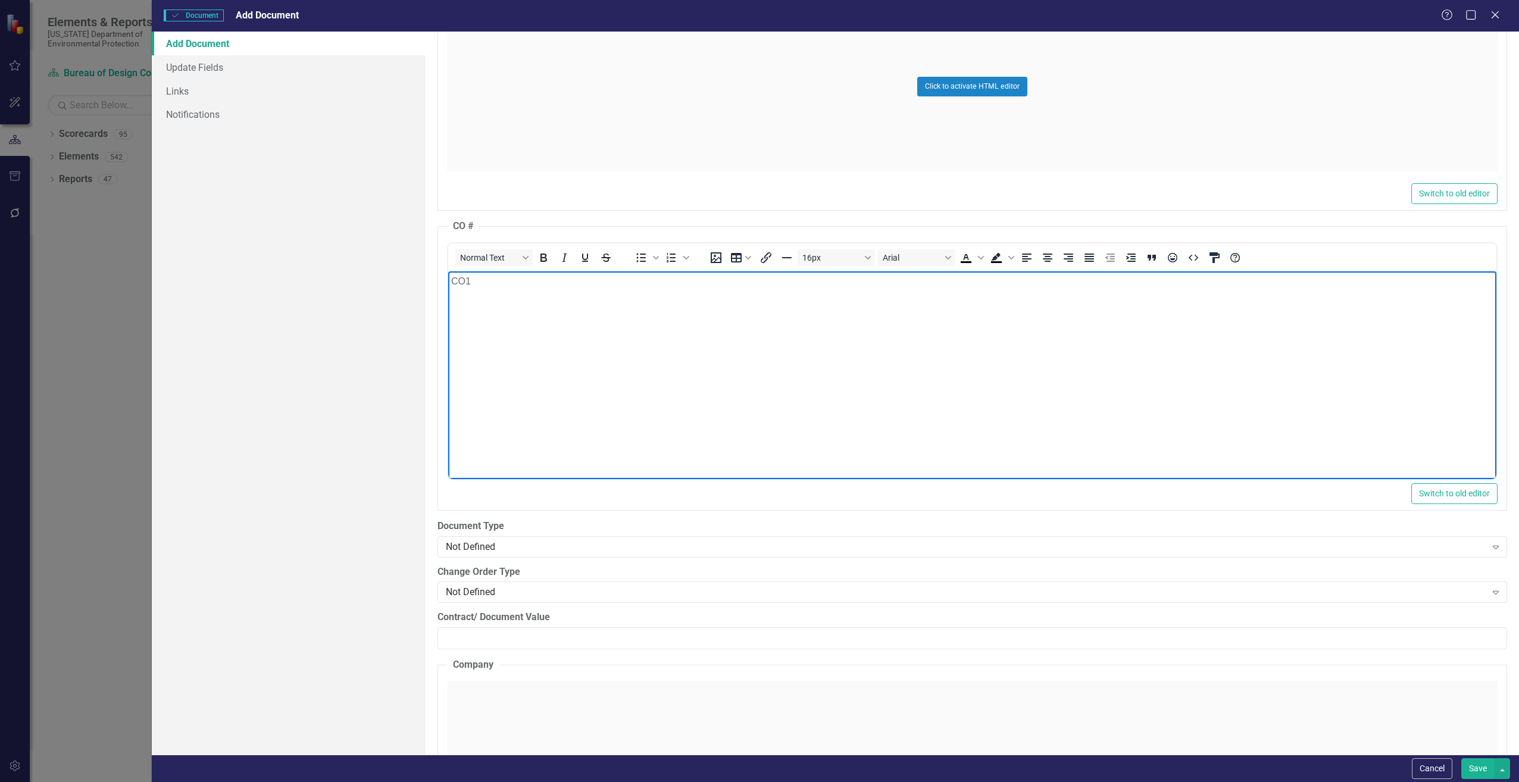
scroll to position [1369, 0]
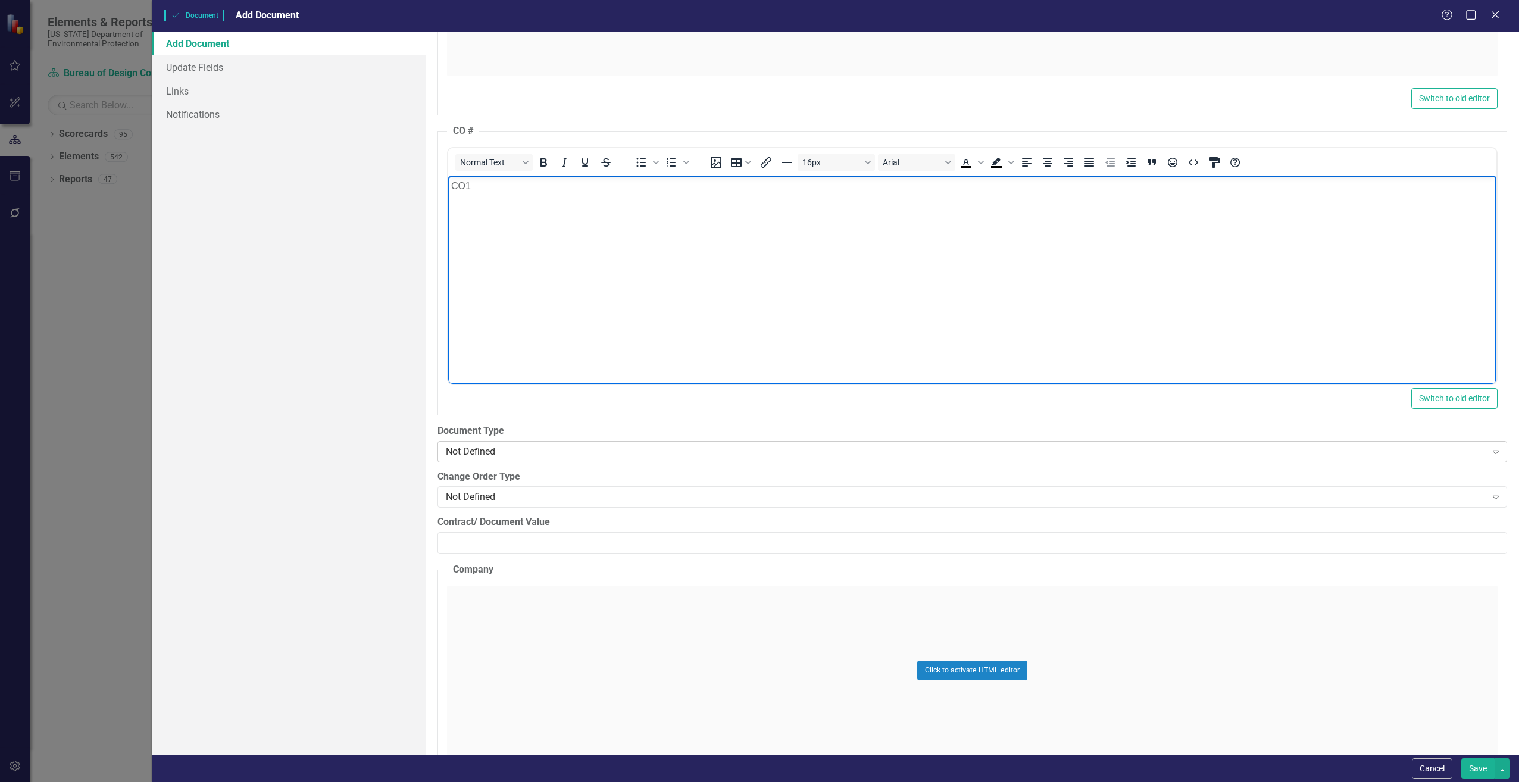
click at [484, 453] on div "Not Defined" at bounding box center [966, 452] width 1041 height 14
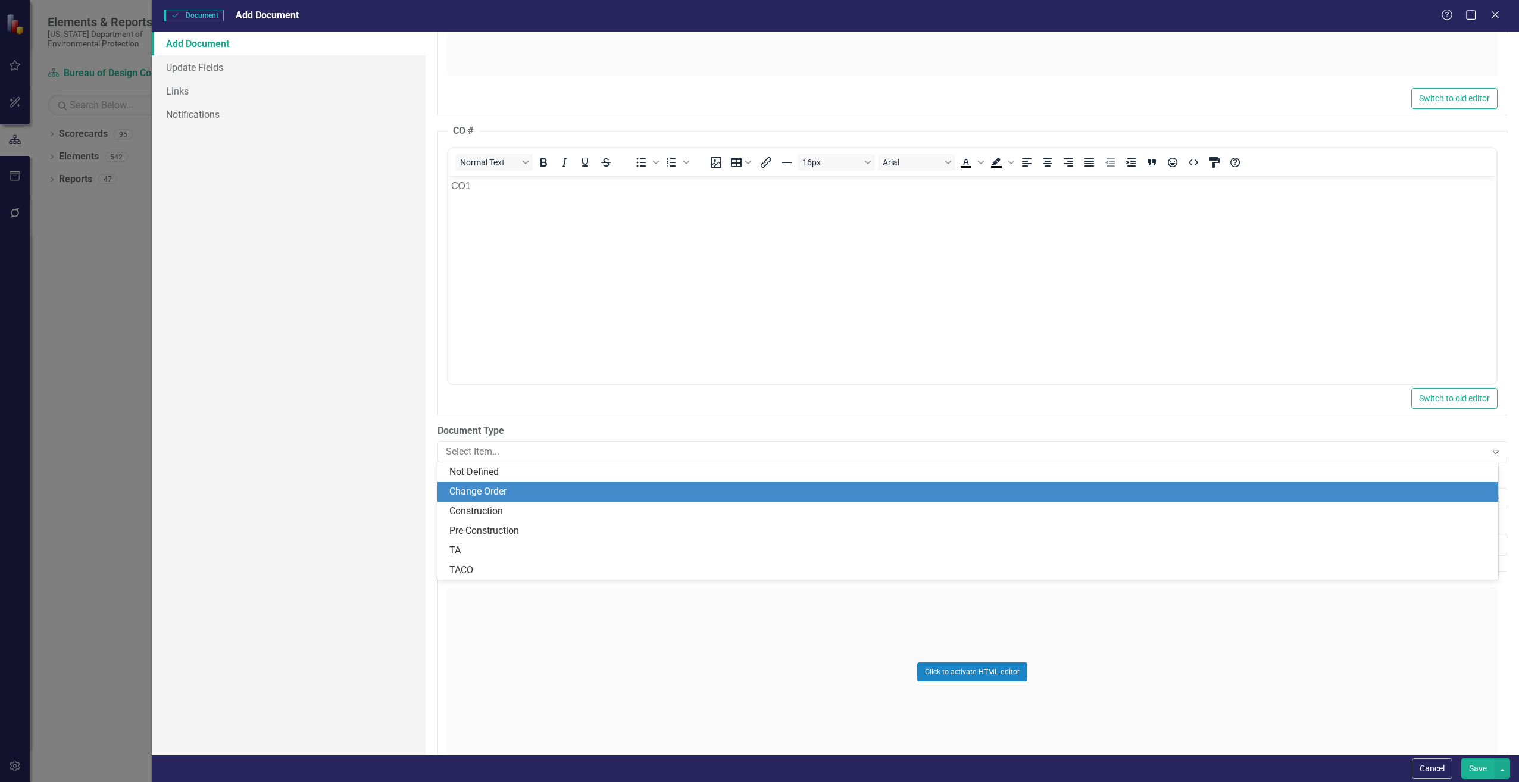
click at [509, 488] on div "Change Order" at bounding box center [970, 492] width 1042 height 14
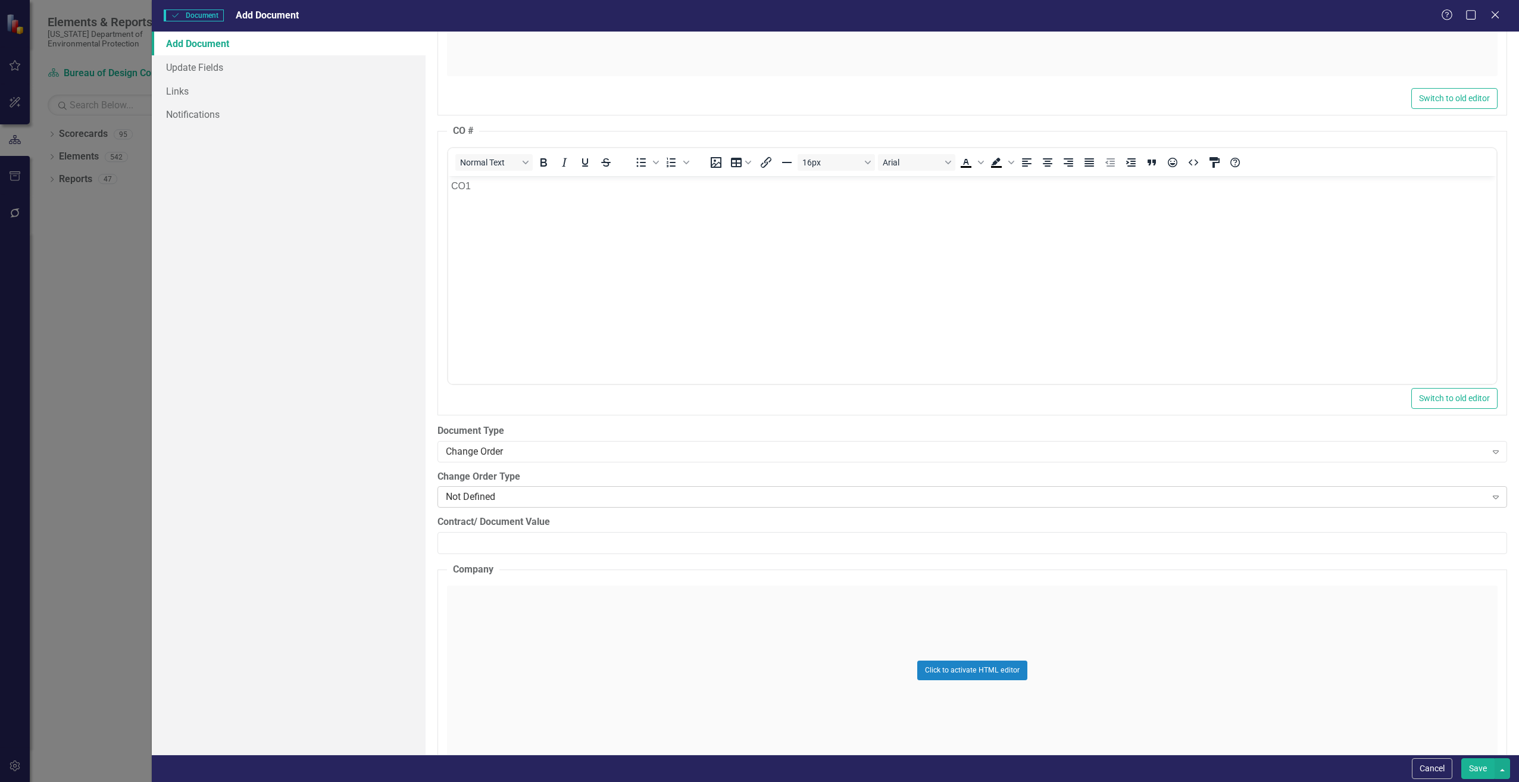
click at [465, 503] on div "Not Defined" at bounding box center [966, 498] width 1041 height 14
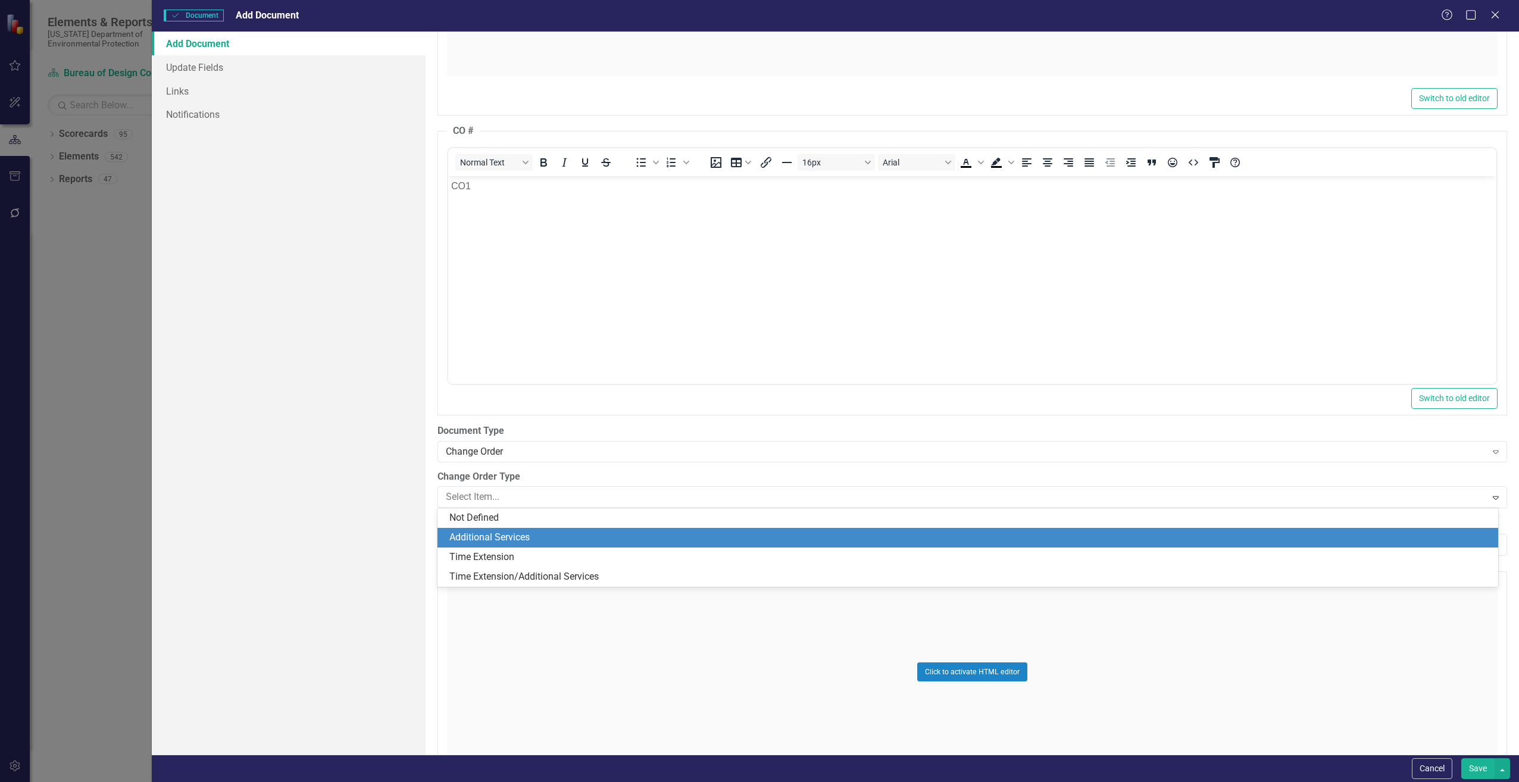
click at [477, 533] on div "Additional Services" at bounding box center [970, 538] width 1042 height 14
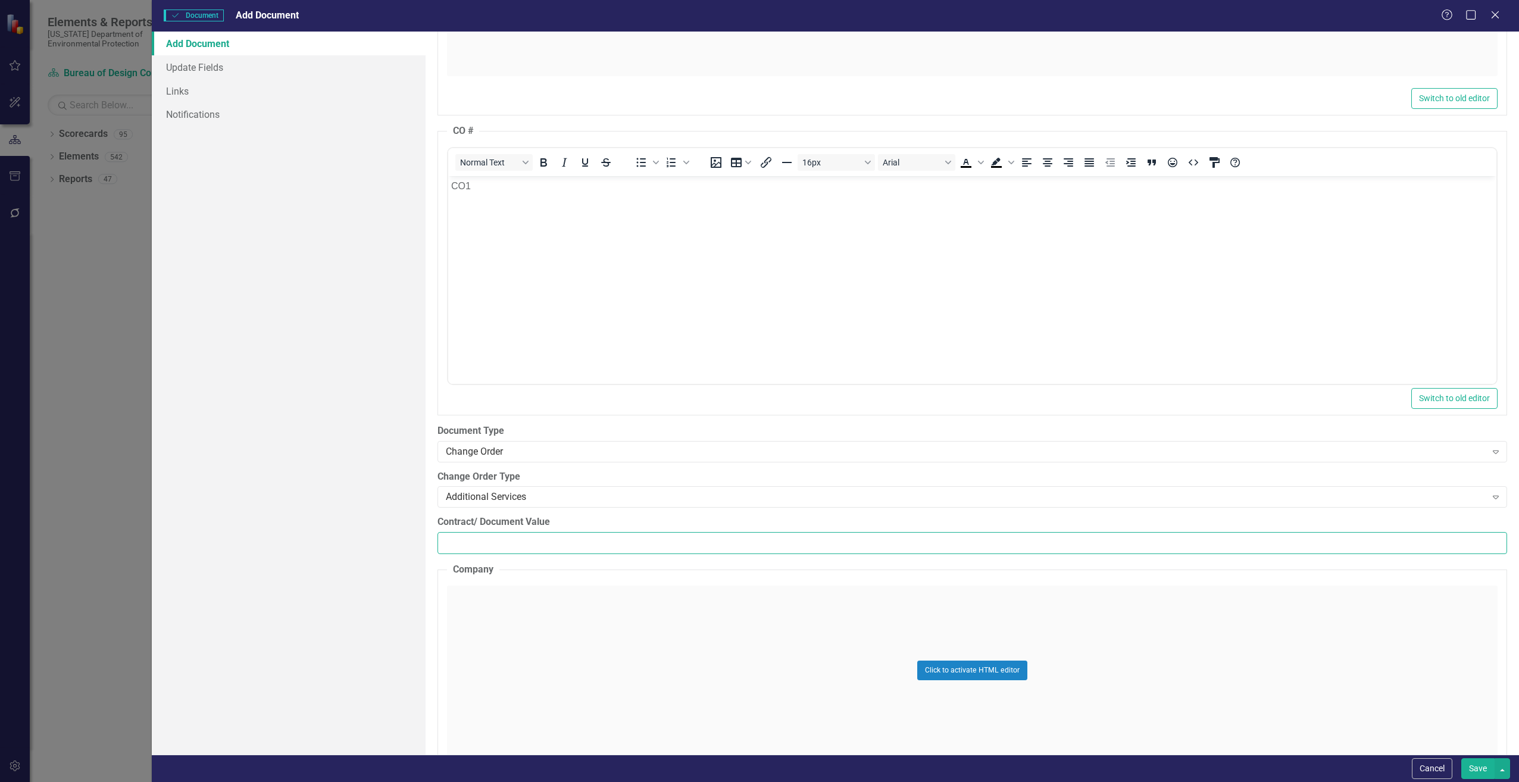
click at [501, 541] on input "Contract/ Document Value" at bounding box center [973, 543] width 1070 height 22
paste input "46970.69"
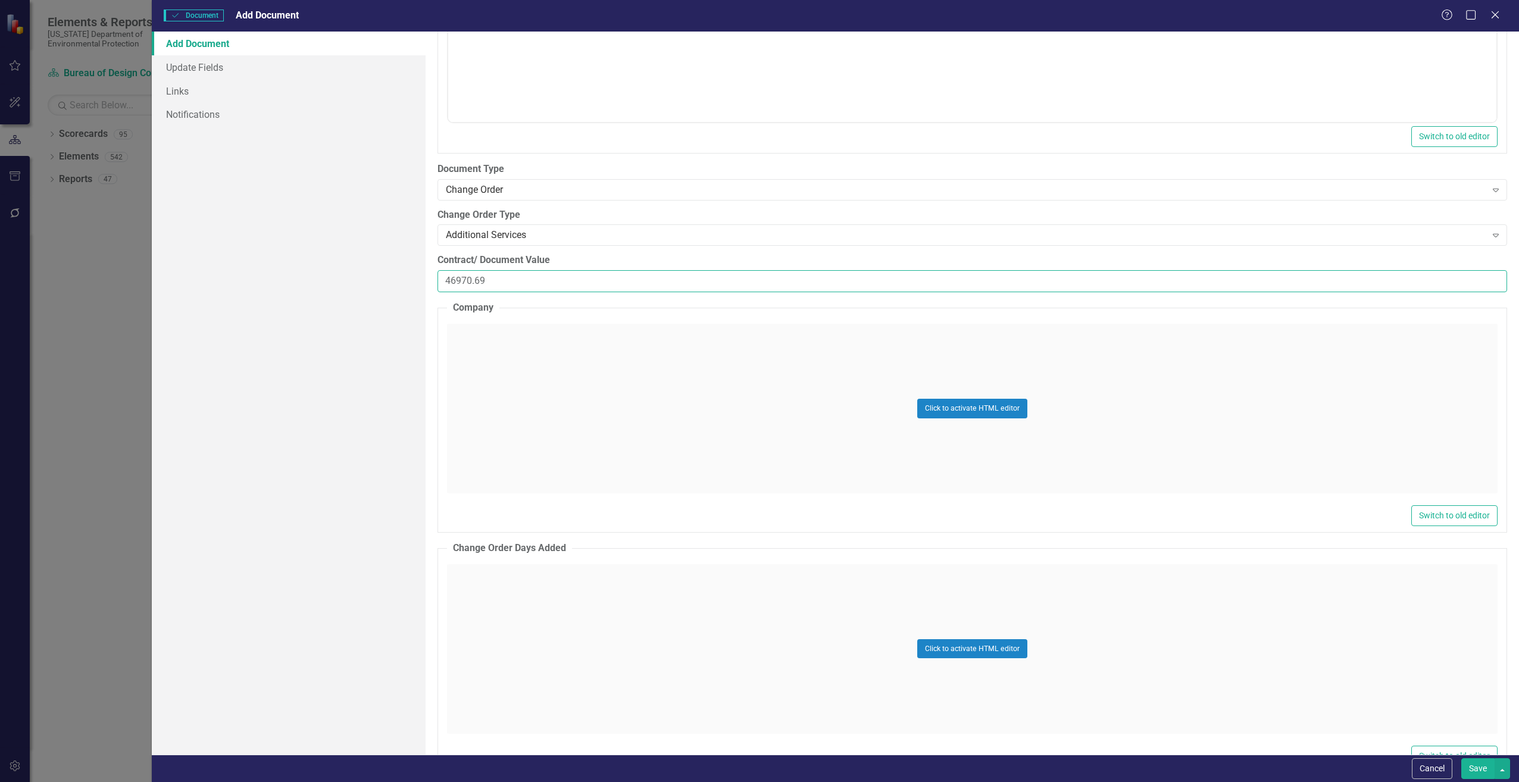
scroll to position [1667, 0]
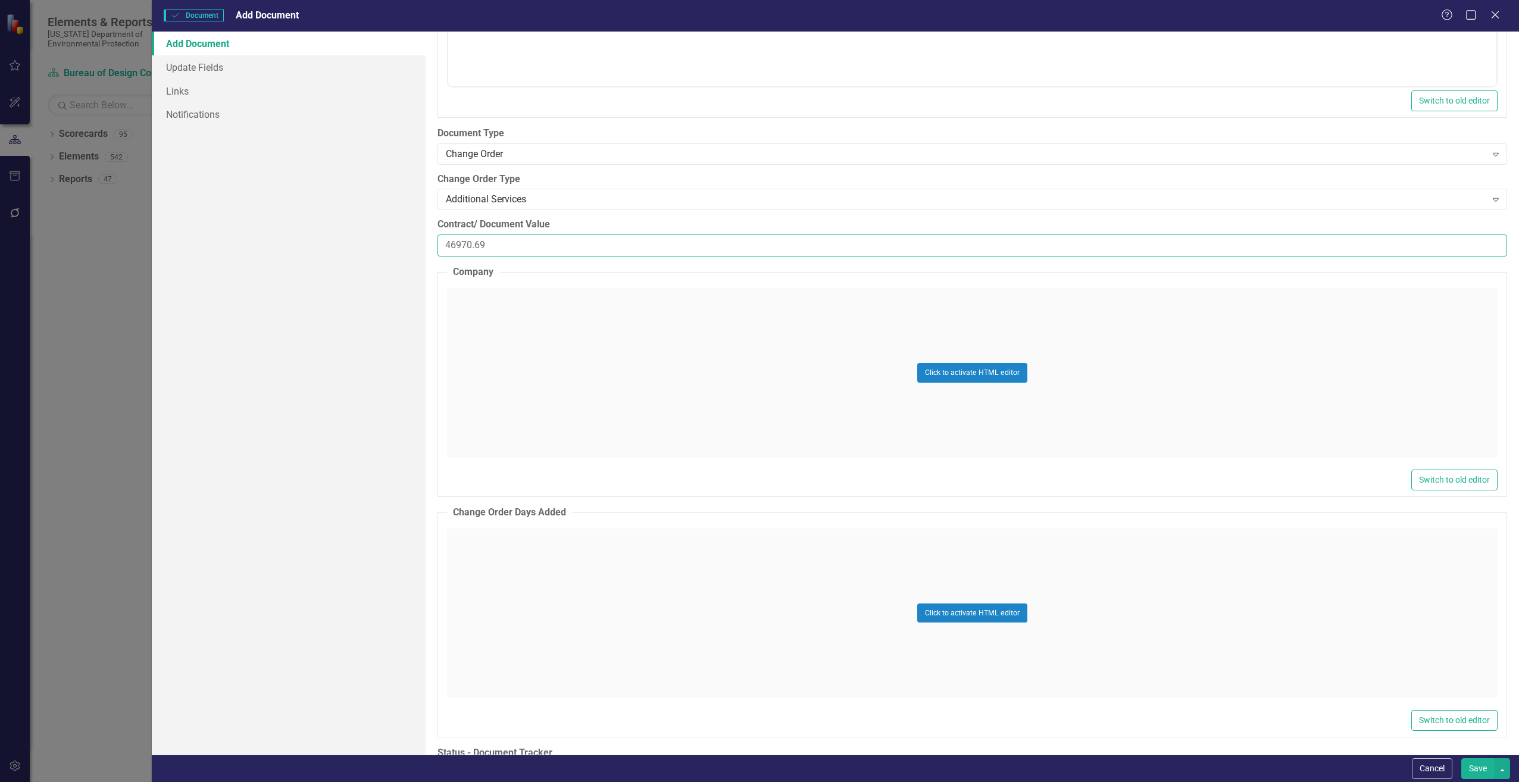
type input "46970.69"
click at [503, 420] on div "Click to activate HTML editor" at bounding box center [972, 373] width 1051 height 170
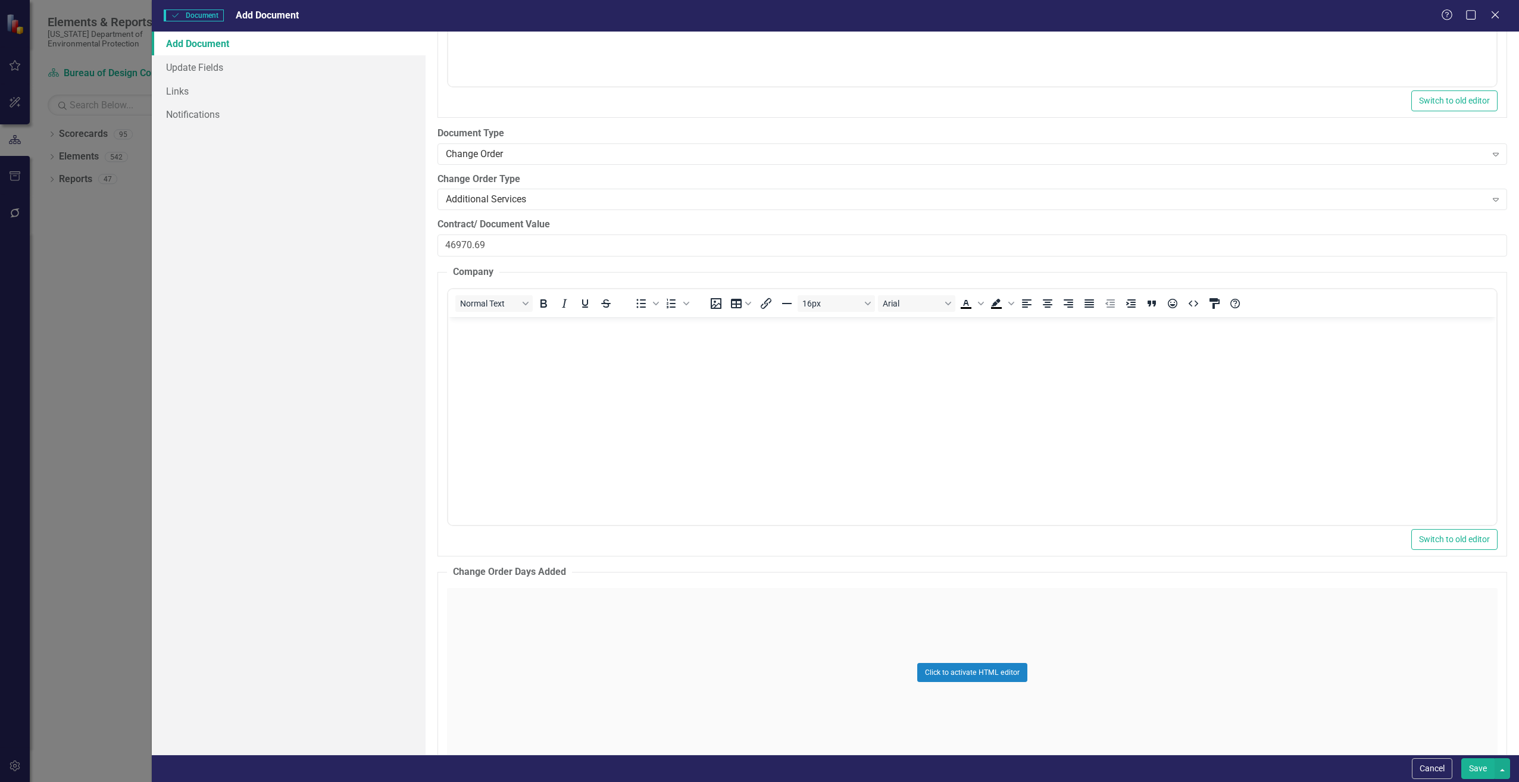
scroll to position [0, 0]
click at [560, 382] on body "Rich Text Area. Press ALT-0 for help." at bounding box center [972, 406] width 1048 height 179
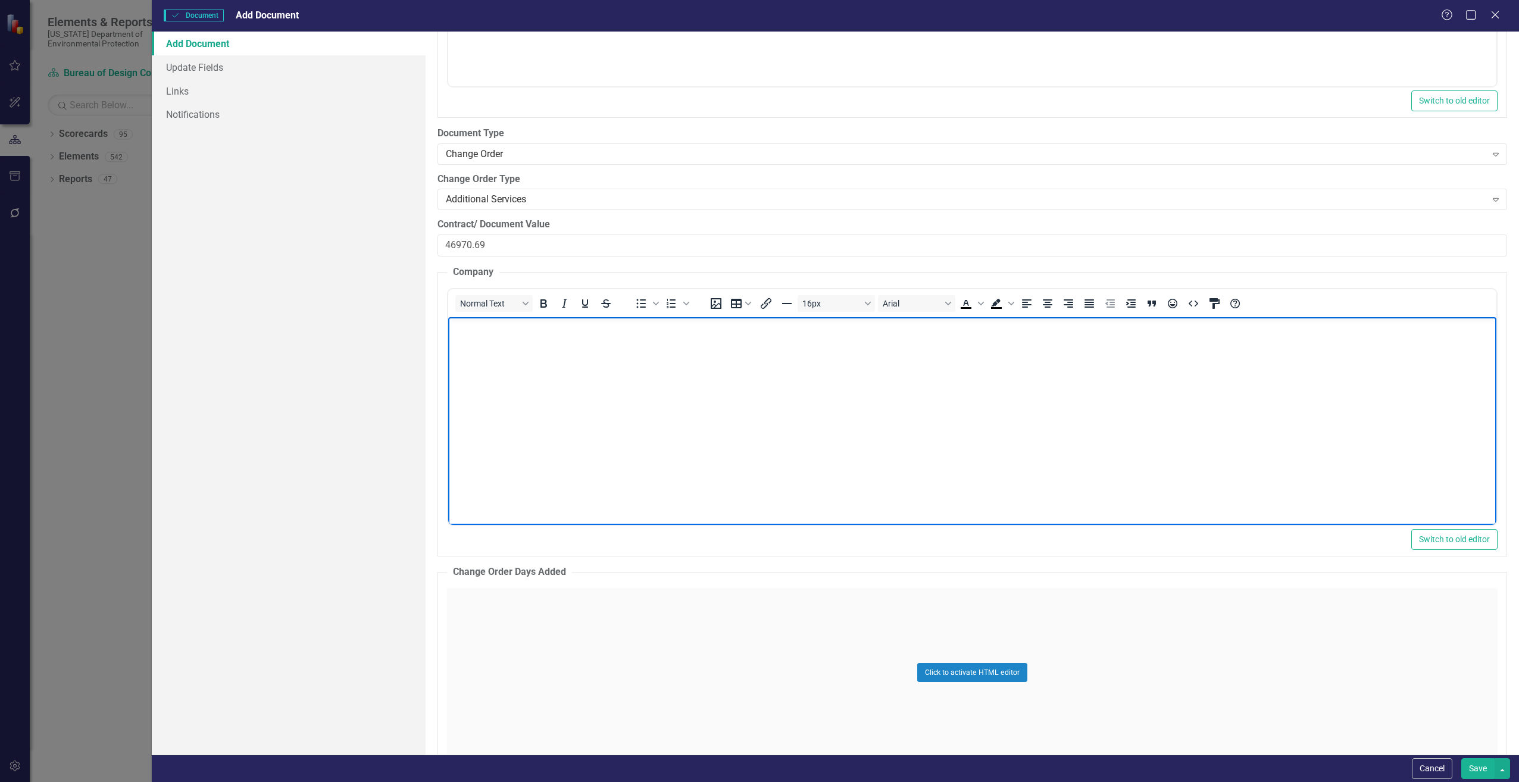
paste body "Rich Text Area. Press ALT-0 for help."
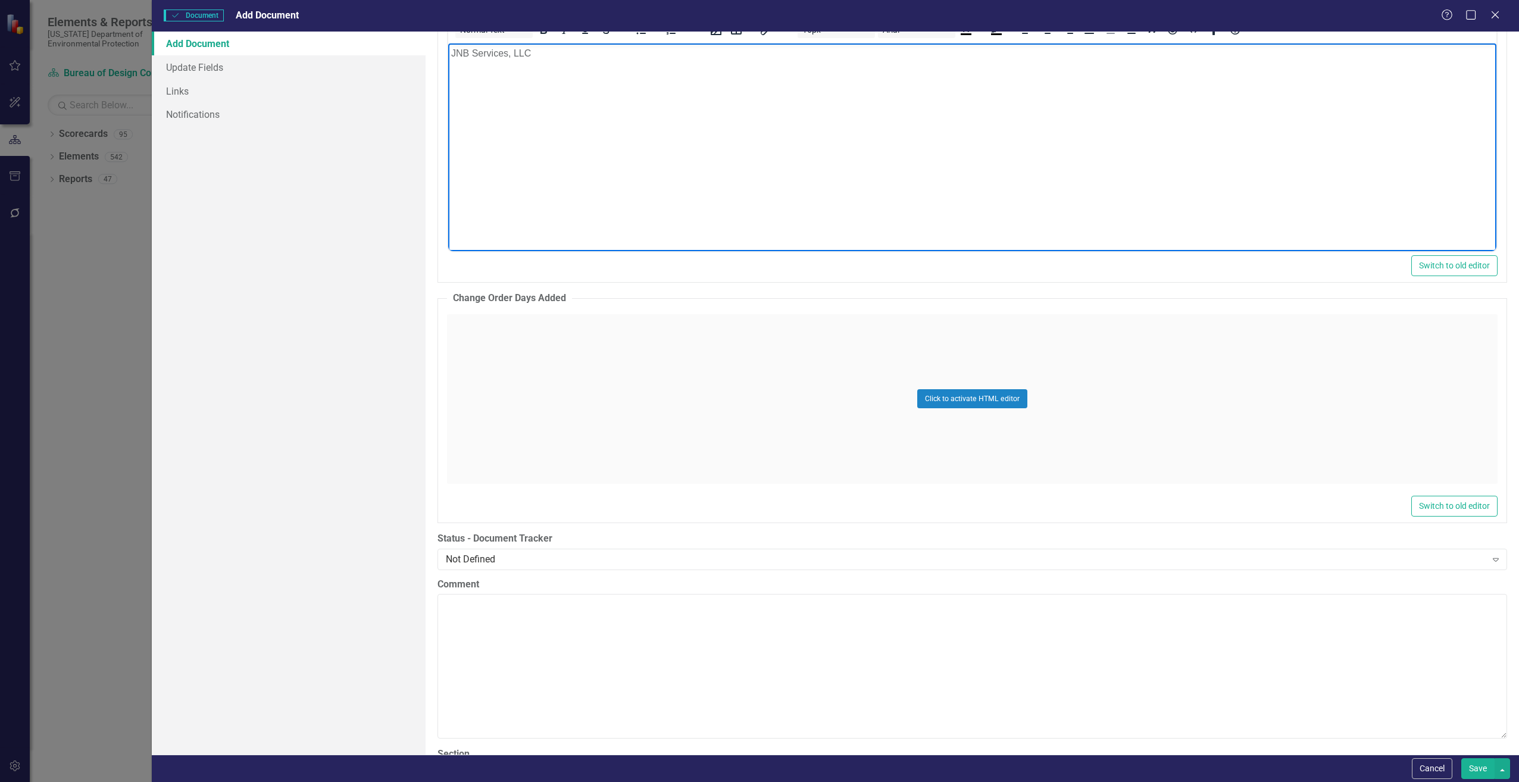
scroll to position [1965, 0]
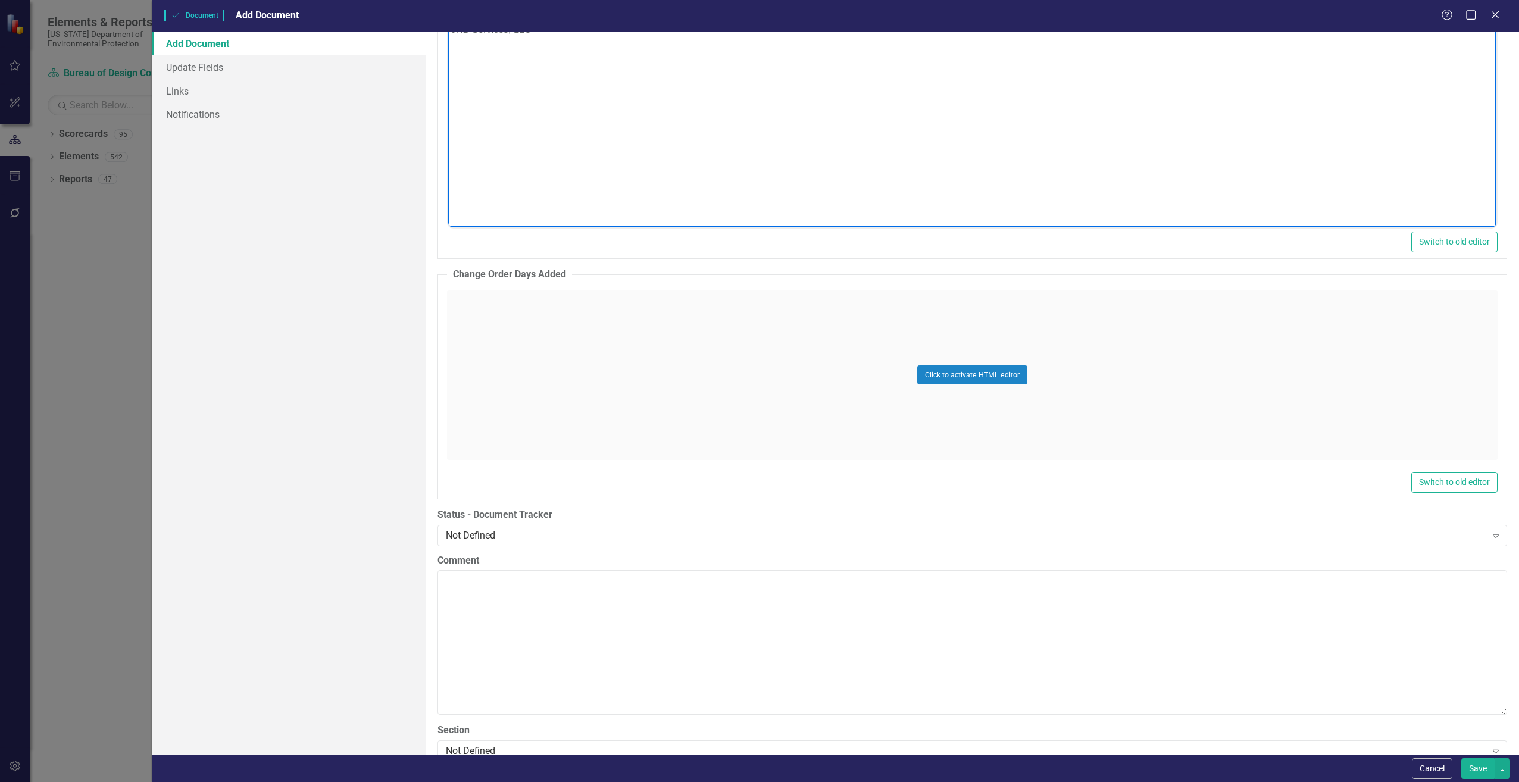
click at [507, 357] on div "Click to activate HTML editor" at bounding box center [972, 376] width 1051 height 170
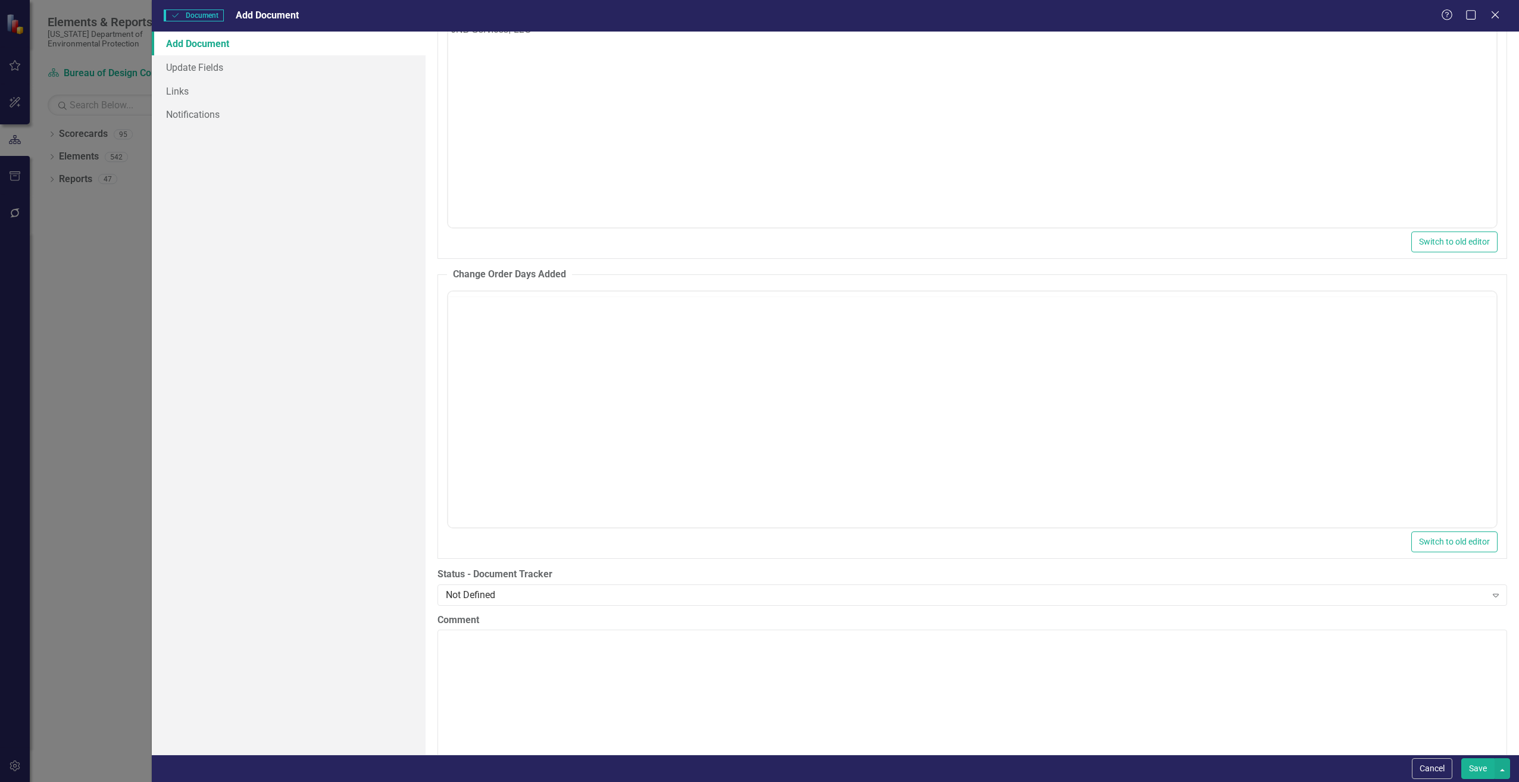
scroll to position [0, 0]
click at [506, 356] on body "Rich Text Area. Press ALT-0 for help." at bounding box center [972, 408] width 1048 height 179
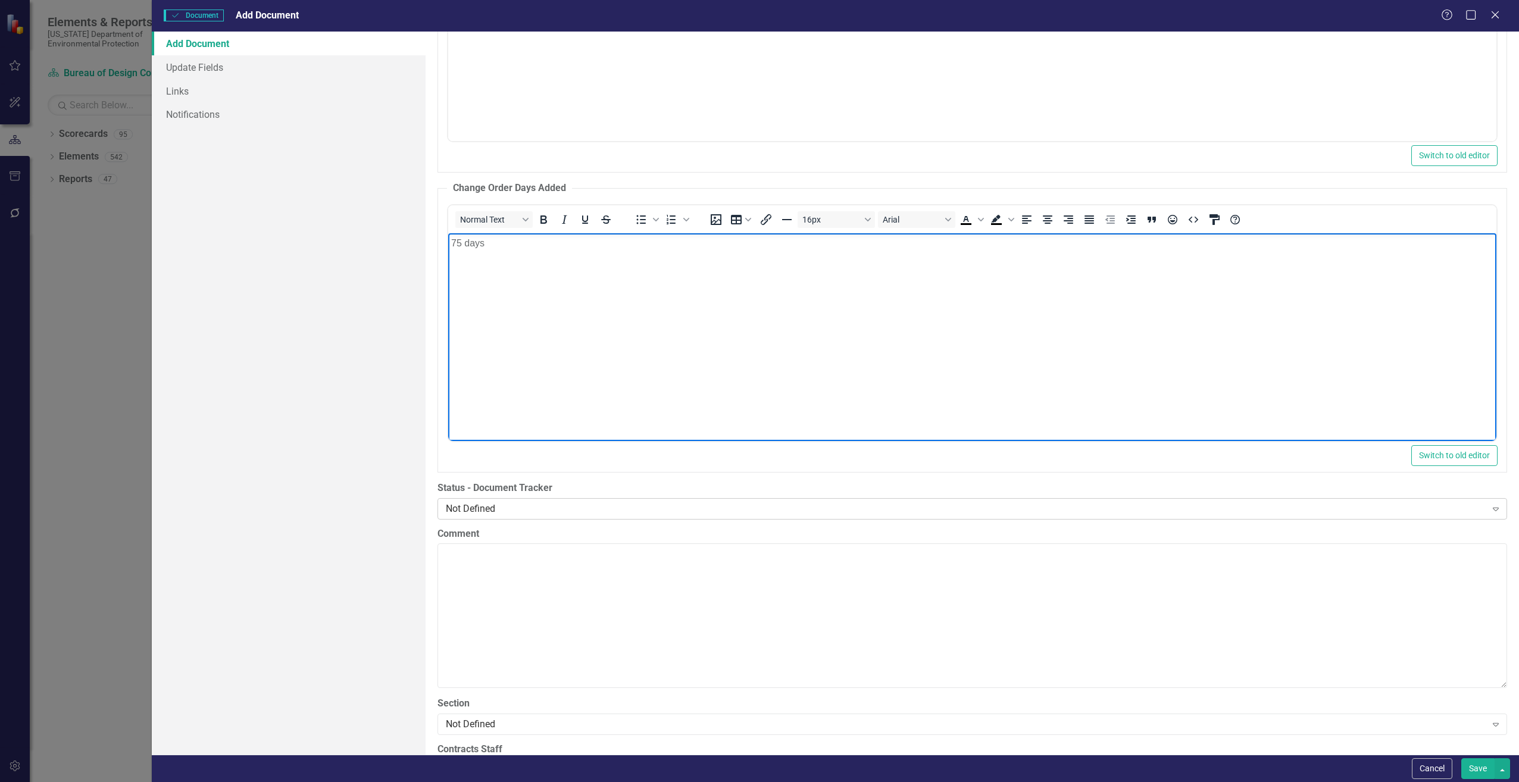
scroll to position [2143, 0]
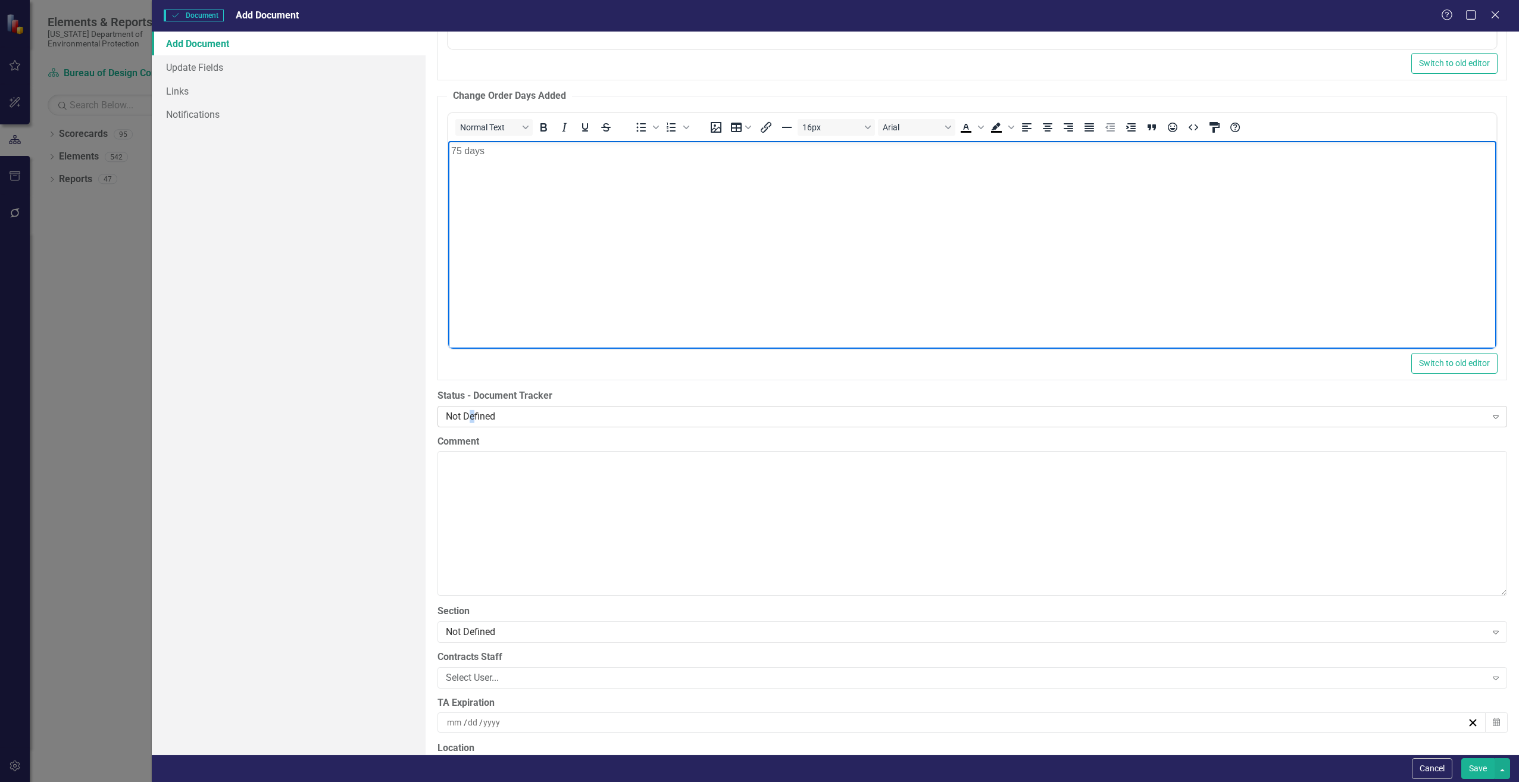
click at [472, 409] on div "Not Defined Expand" at bounding box center [973, 416] width 1070 height 21
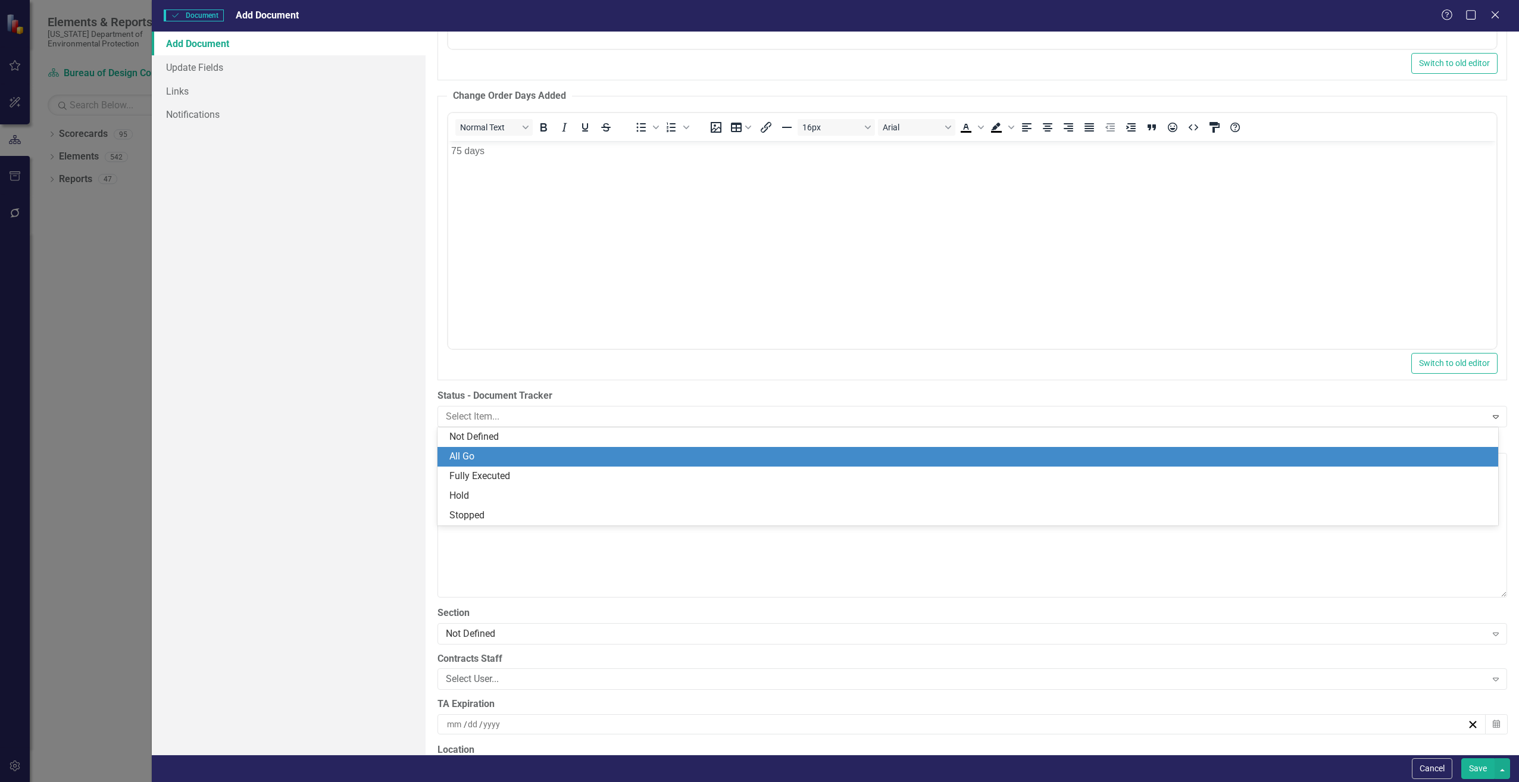
click at [482, 452] on div "All Go" at bounding box center [970, 457] width 1042 height 14
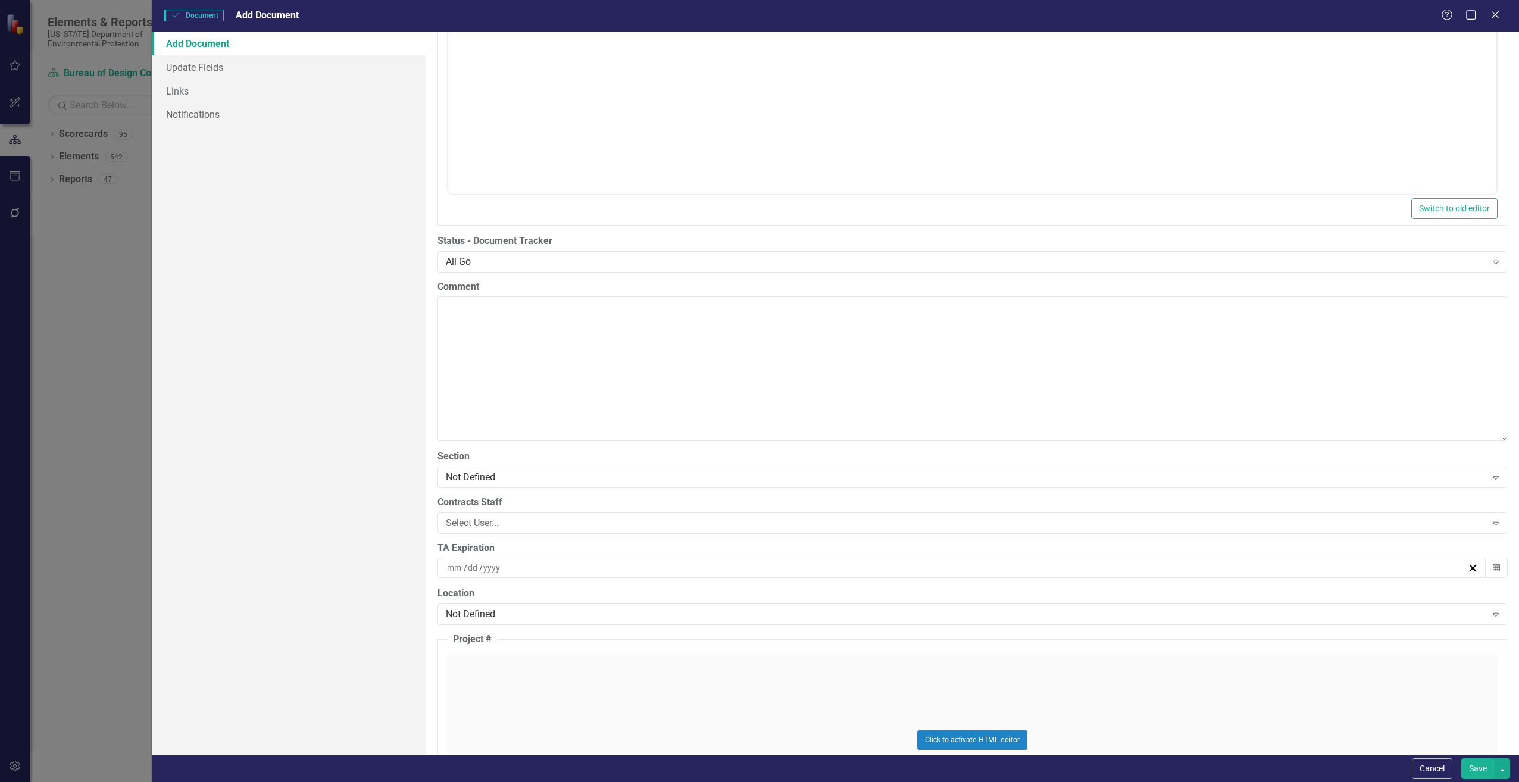
scroll to position [2322, 0]
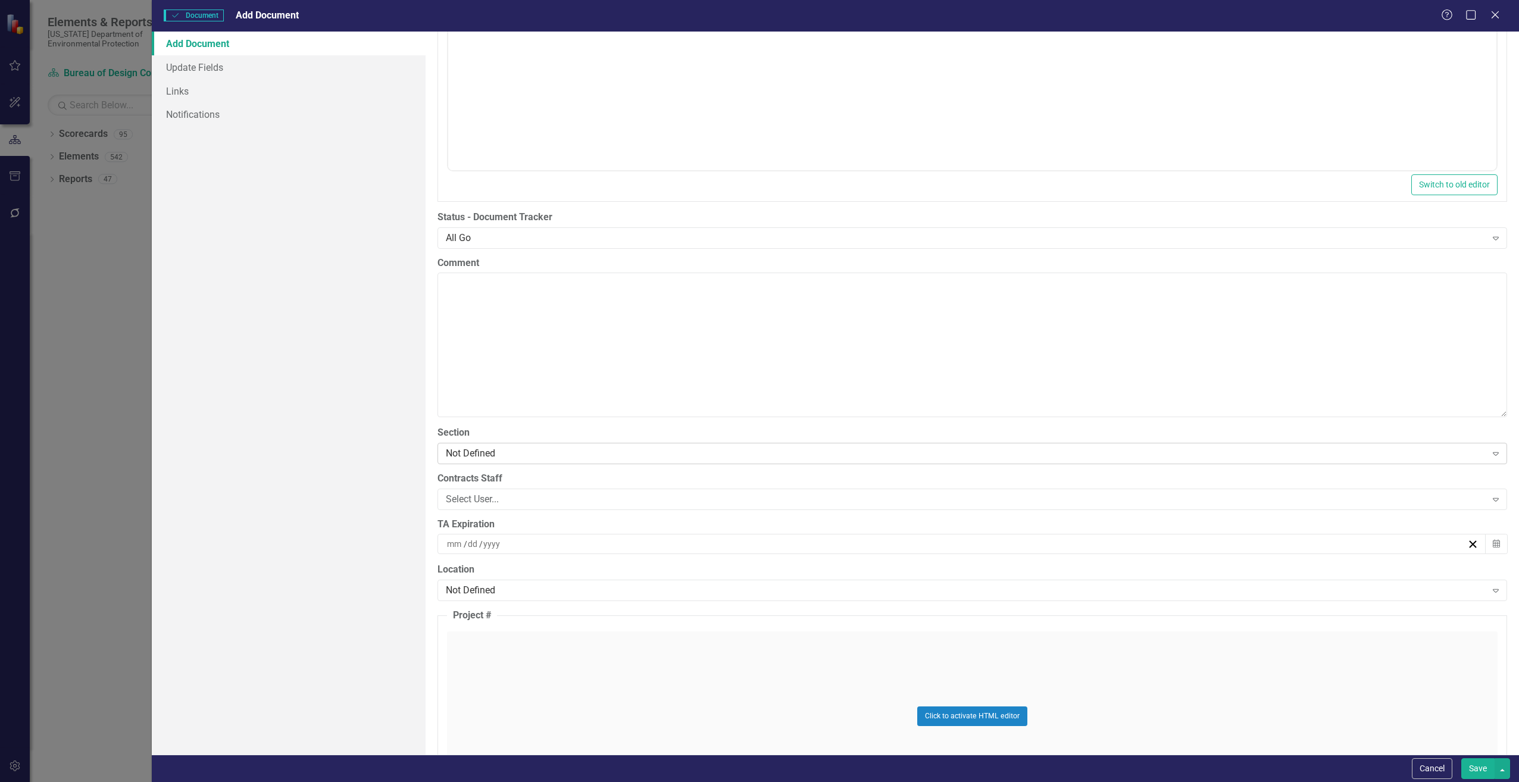
click at [472, 447] on div "Not Defined" at bounding box center [966, 454] width 1041 height 14
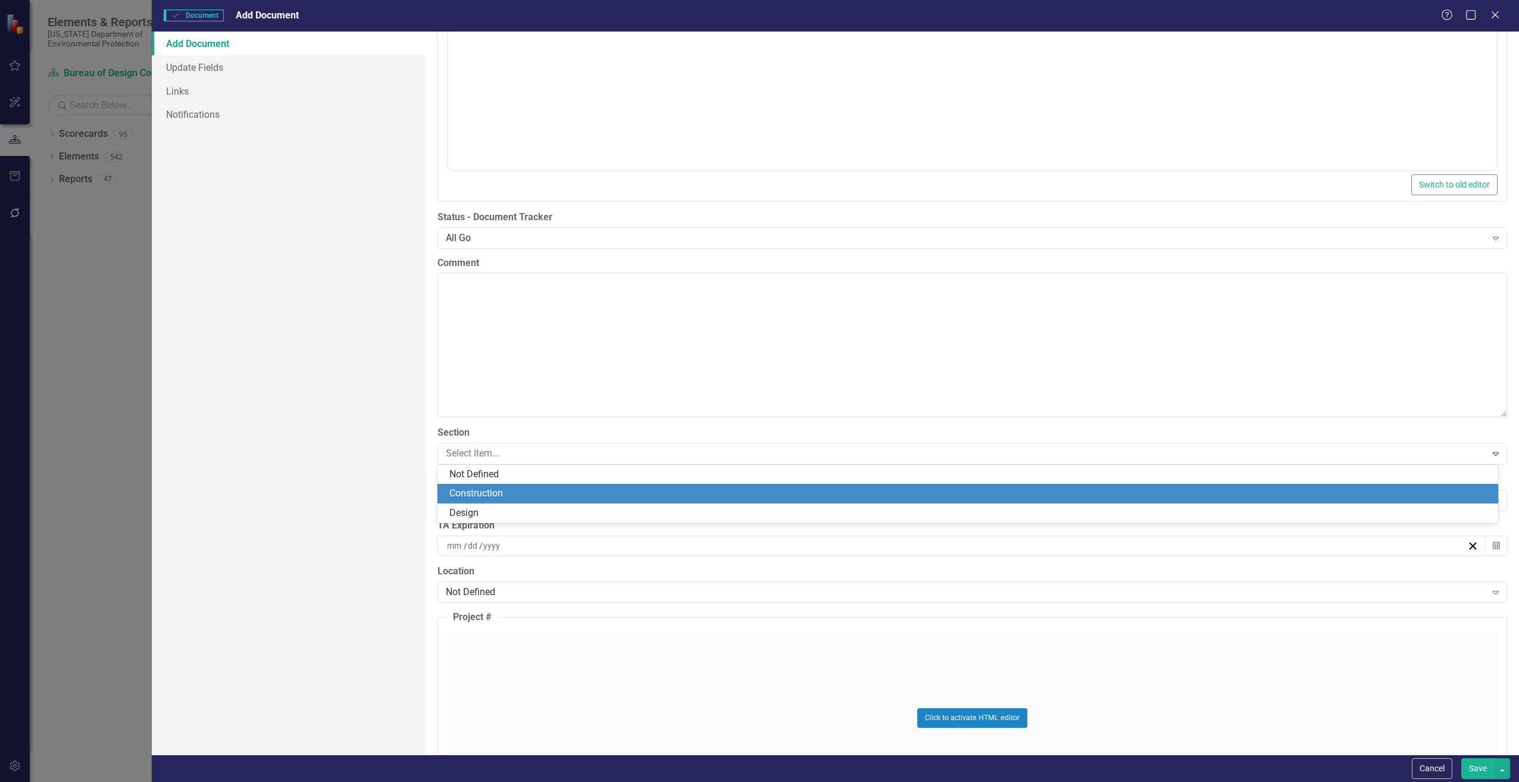
click at [476, 485] on div "Construction" at bounding box center [968, 494] width 1061 height 20
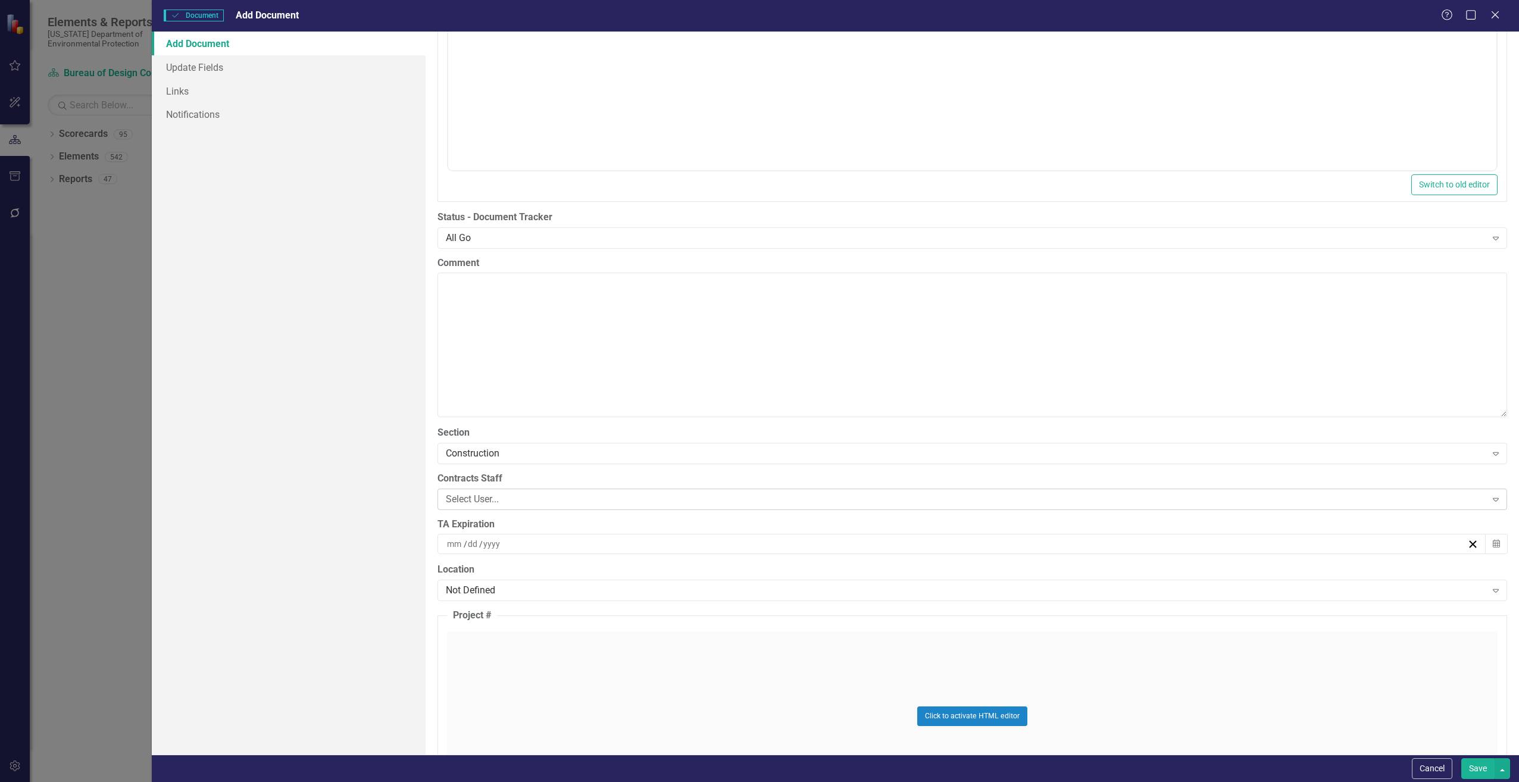
click at [476, 500] on div "Select User..." at bounding box center [966, 499] width 1041 height 14
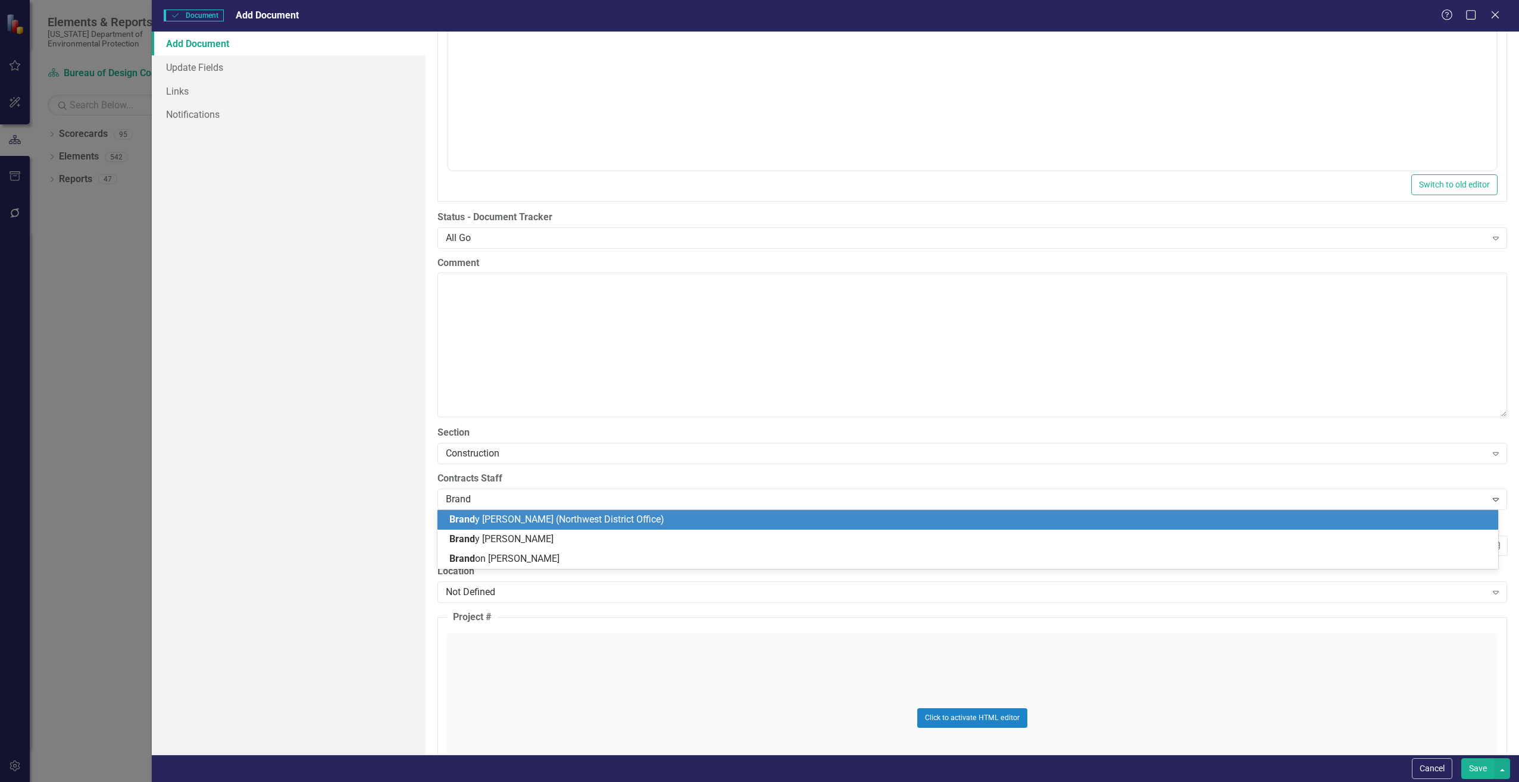
type input "[PERSON_NAME]"
click at [486, 520] on span "[PERSON_NAME]" at bounding box center [524, 519] width 151 height 11
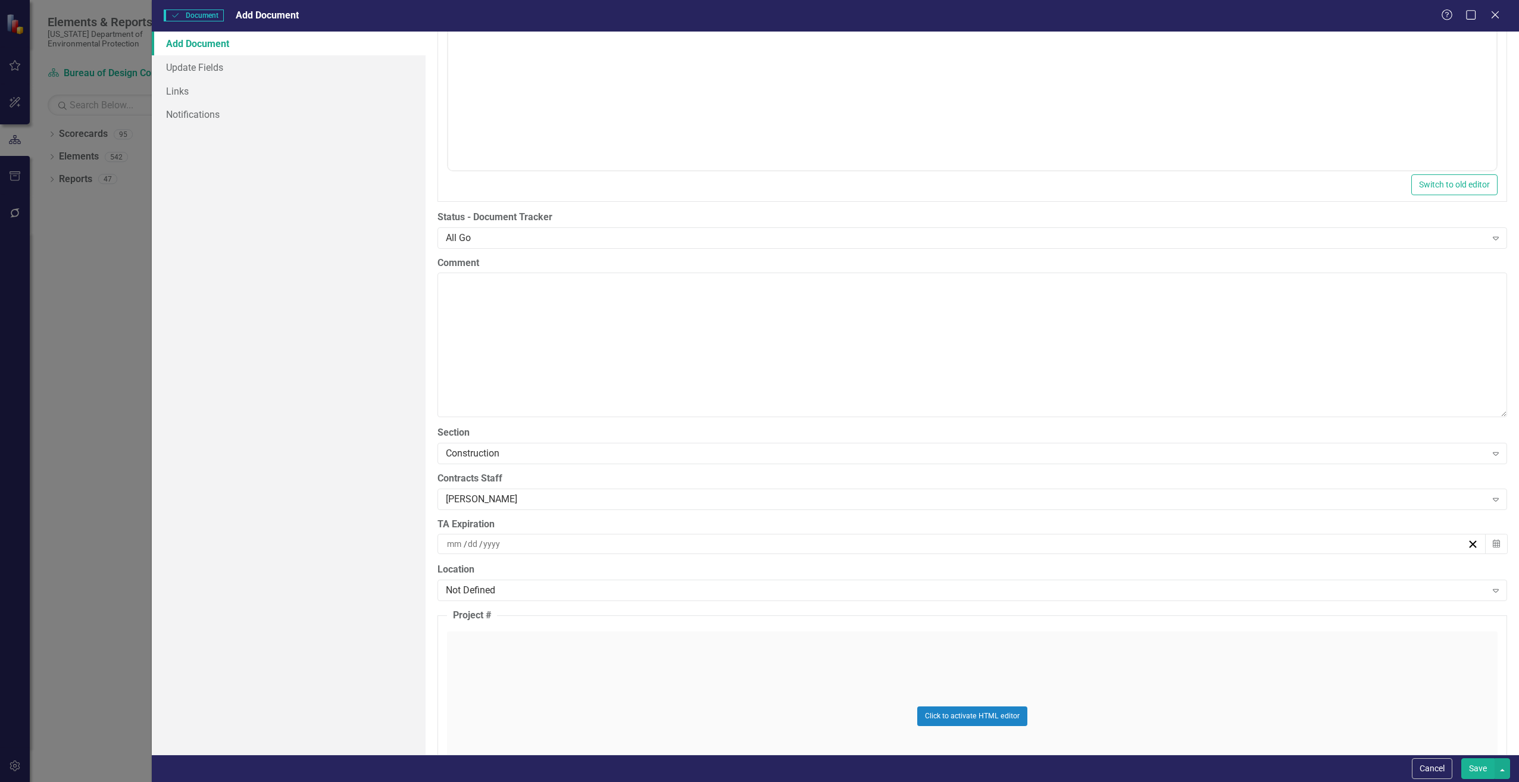
click at [457, 544] on input at bounding box center [455, 544] width 17 height 12
click at [457, 544] on input "number" at bounding box center [455, 544] width 16 height 12
type input "06"
type input "25"
type input "2027"
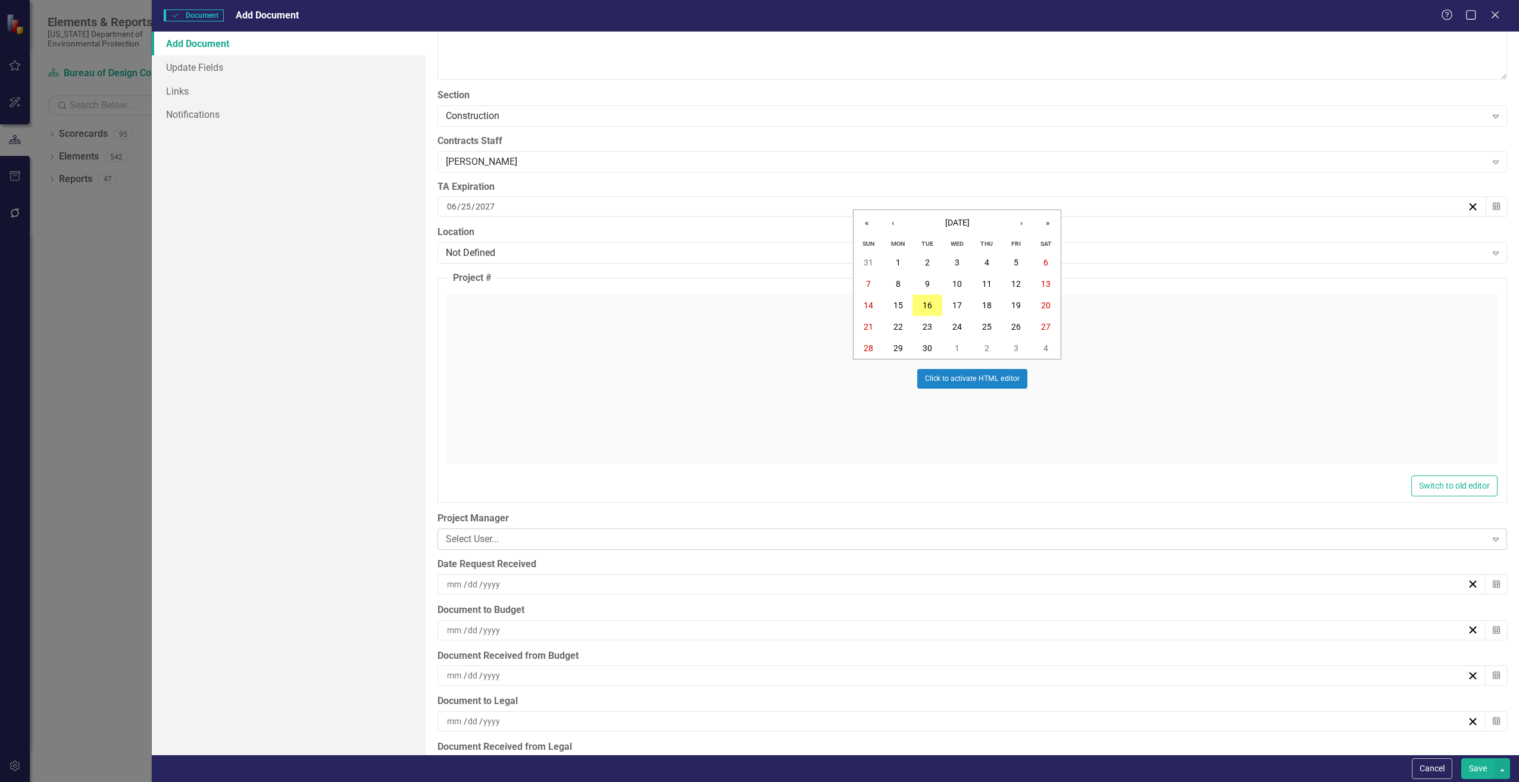
scroll to position [2679, 0]
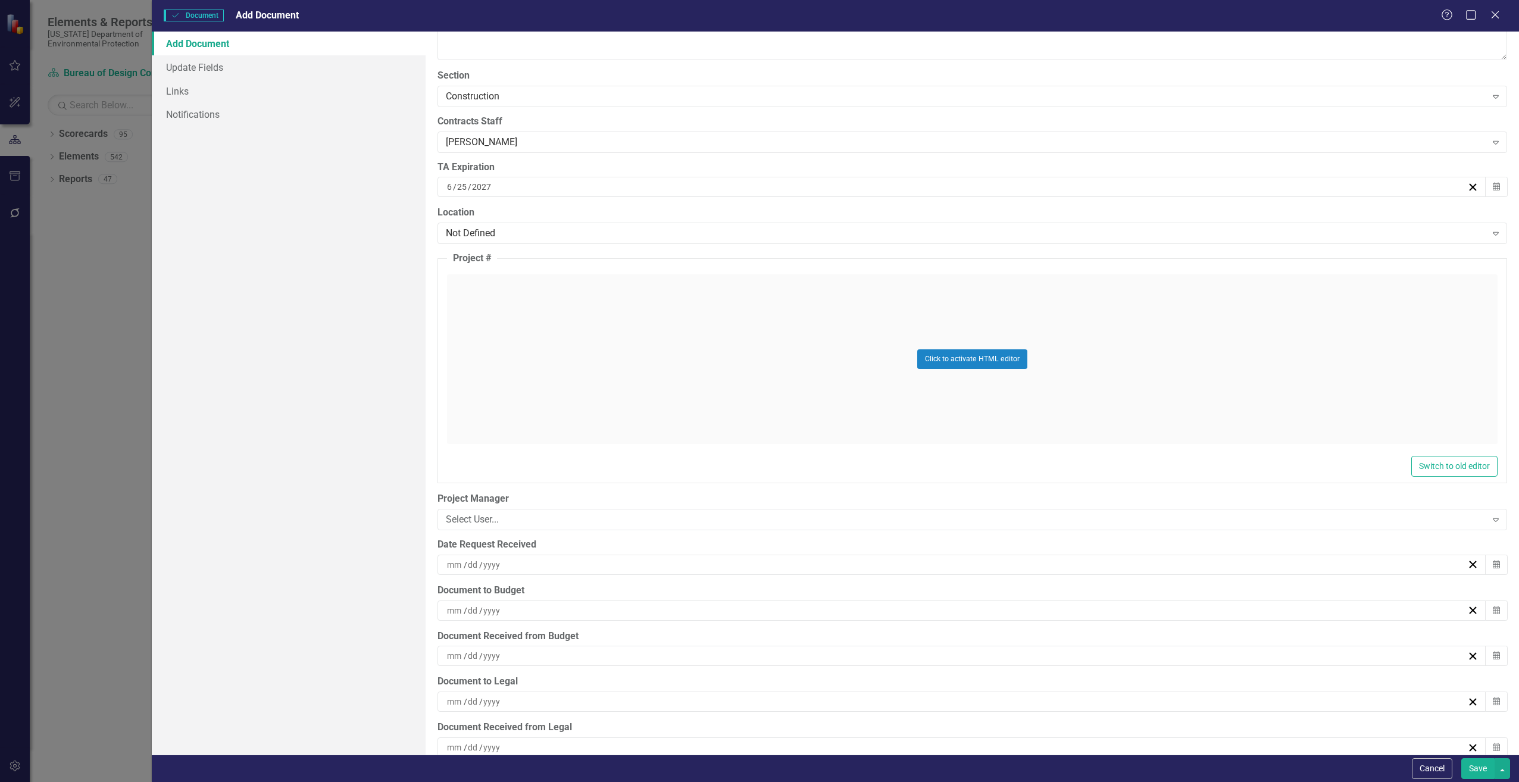
click at [451, 561] on input at bounding box center [455, 565] width 17 height 12
click at [905, 670] on button "15" at bounding box center [899, 676] width 30 height 21
click at [457, 608] on input at bounding box center [455, 611] width 17 height 12
click at [899, 716] on button "15" at bounding box center [899, 722] width 30 height 21
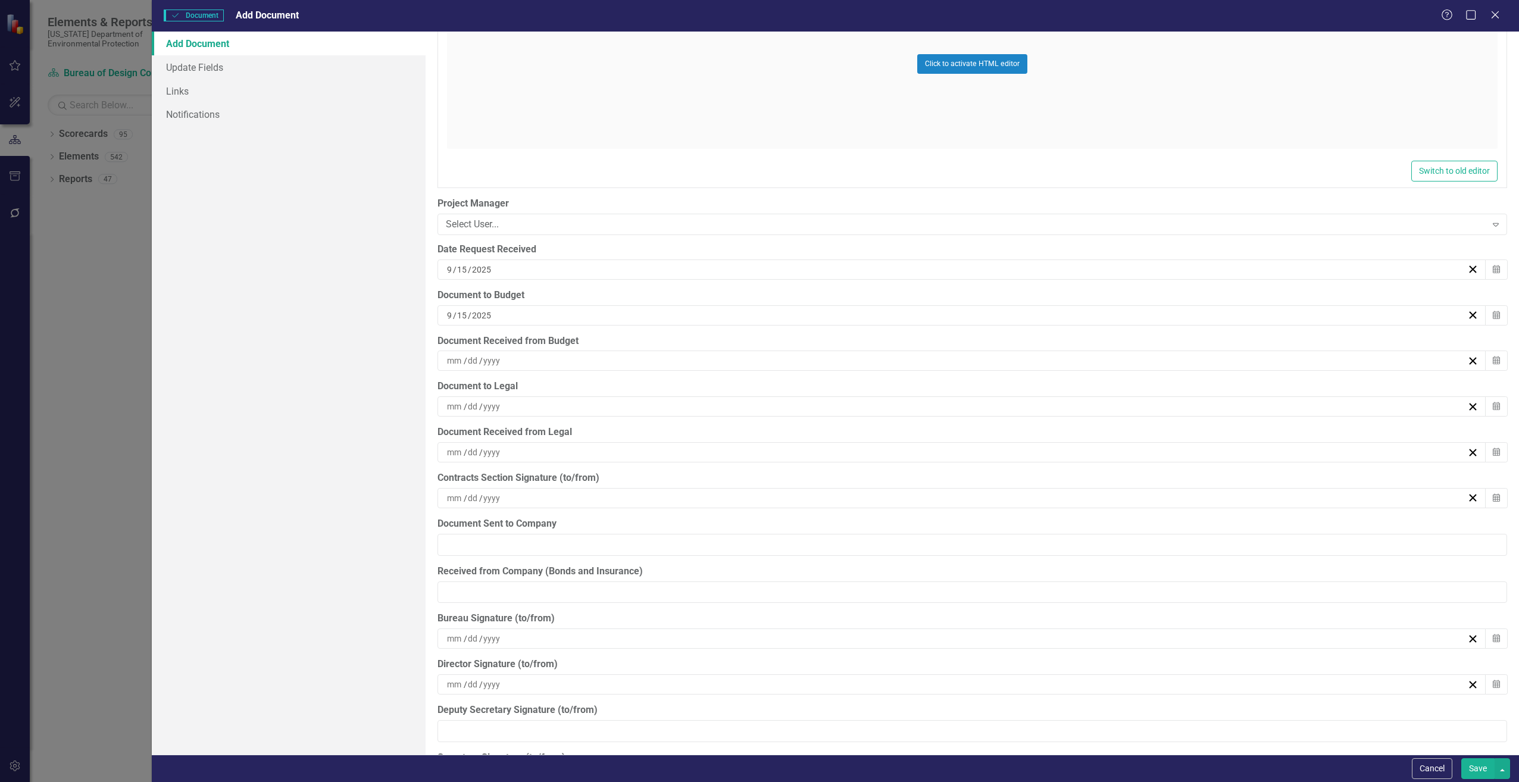
scroll to position [2977, 0]
click at [1479, 764] on button "Save" at bounding box center [1478, 768] width 33 height 21
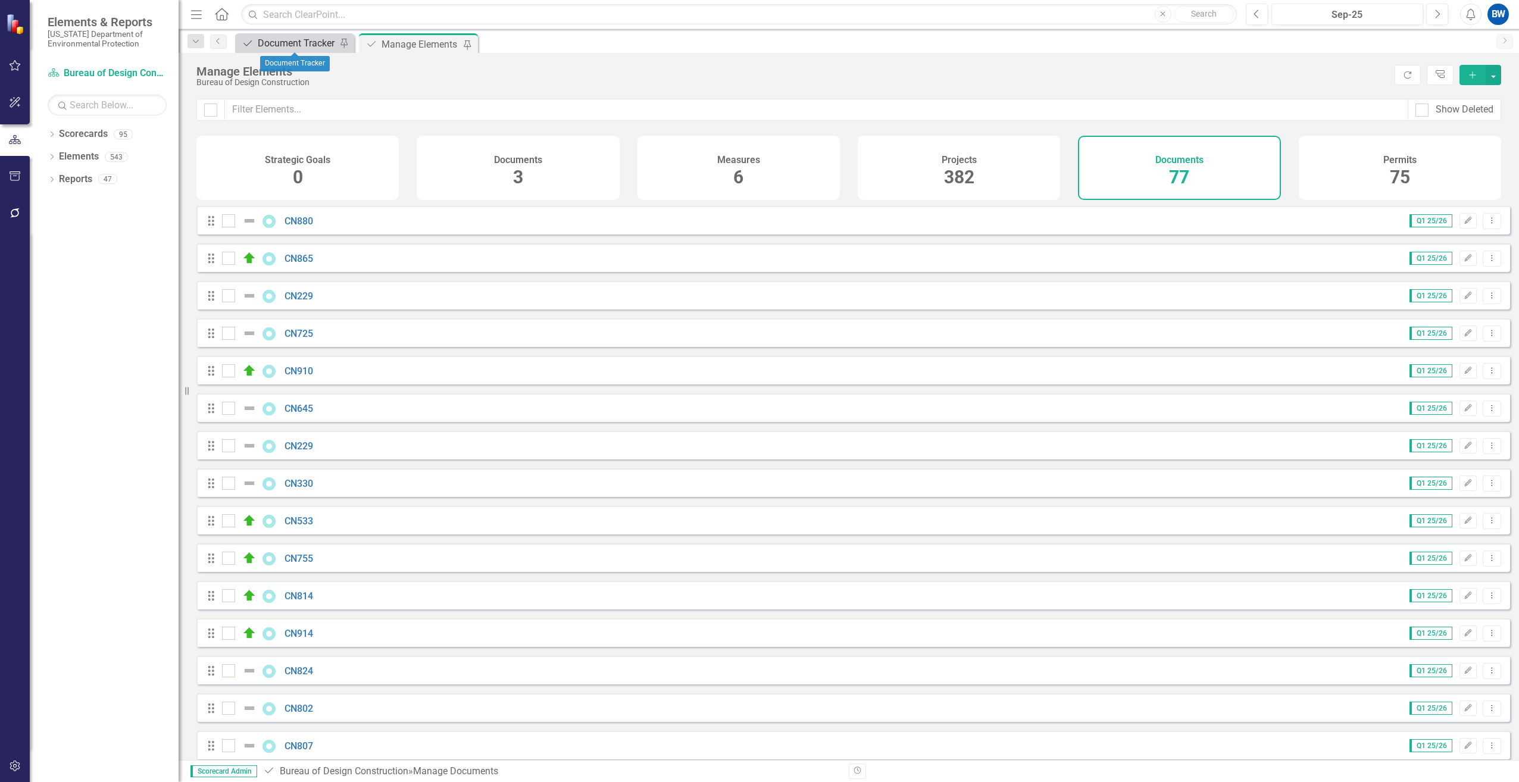
click at [283, 40] on div "Document Tracker" at bounding box center [297, 43] width 79 height 15
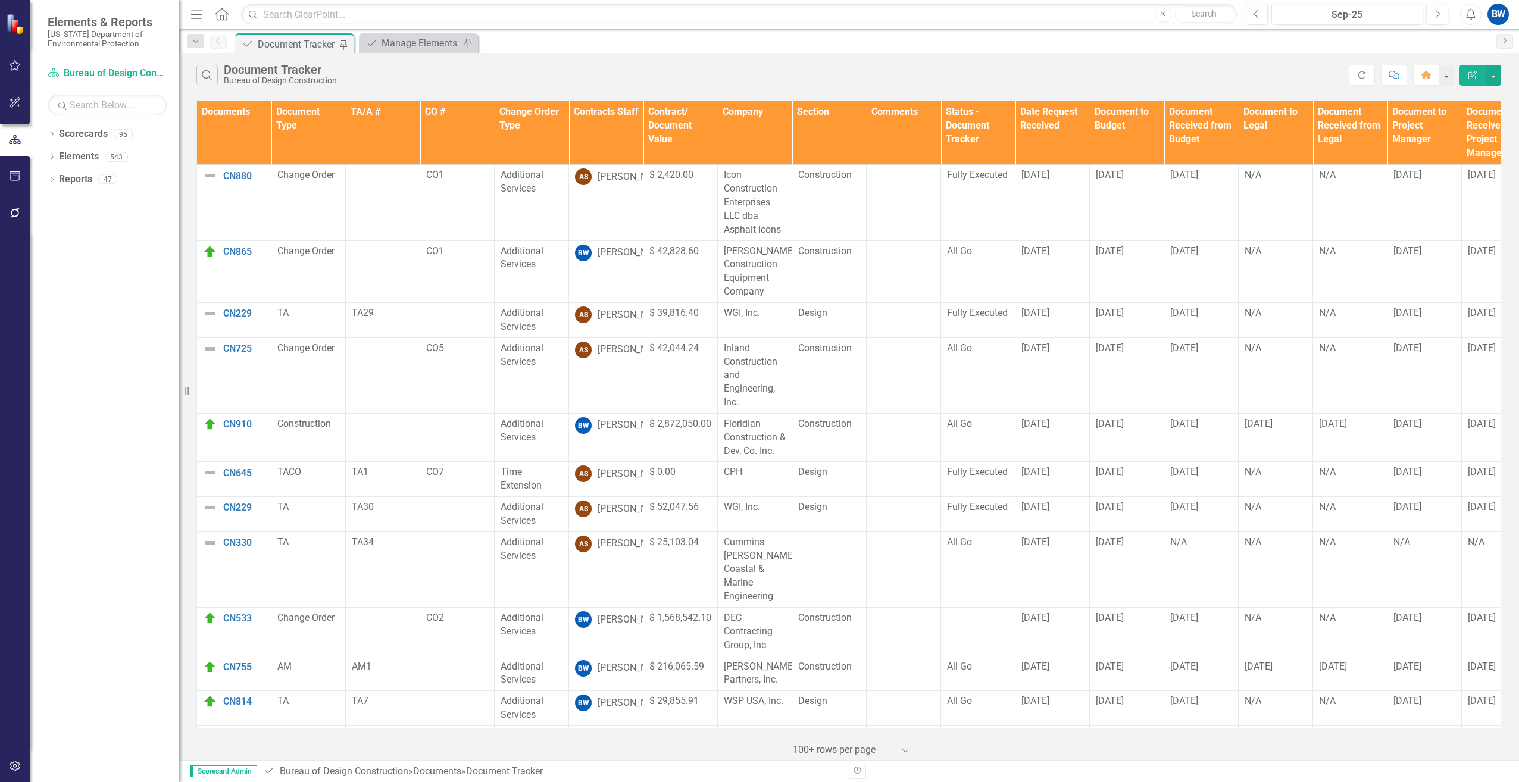
click at [591, 139] on th "Contracts Staff" at bounding box center [606, 133] width 74 height 64
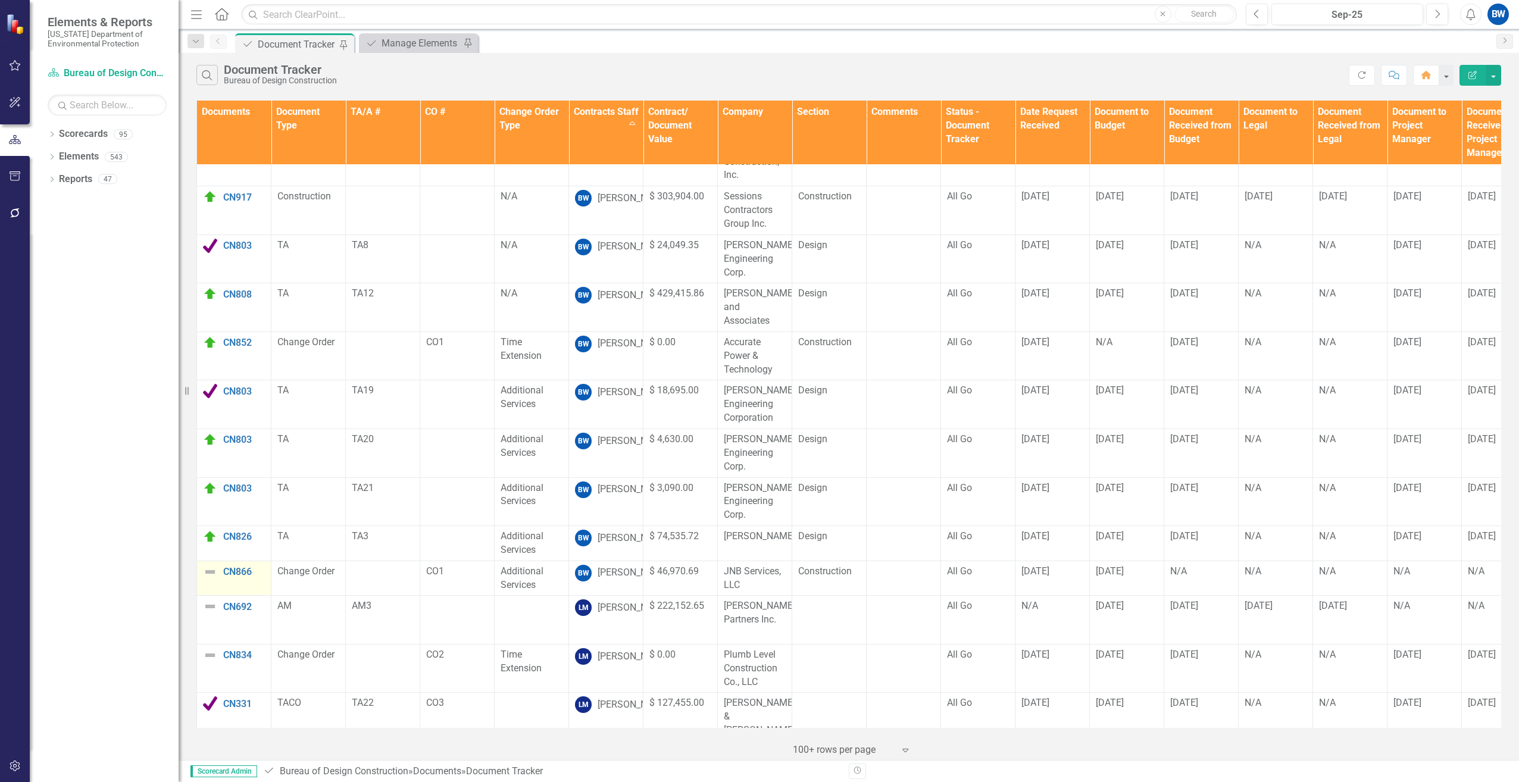
scroll to position [417, 0]
click at [208, 564] on img at bounding box center [210, 571] width 14 height 14
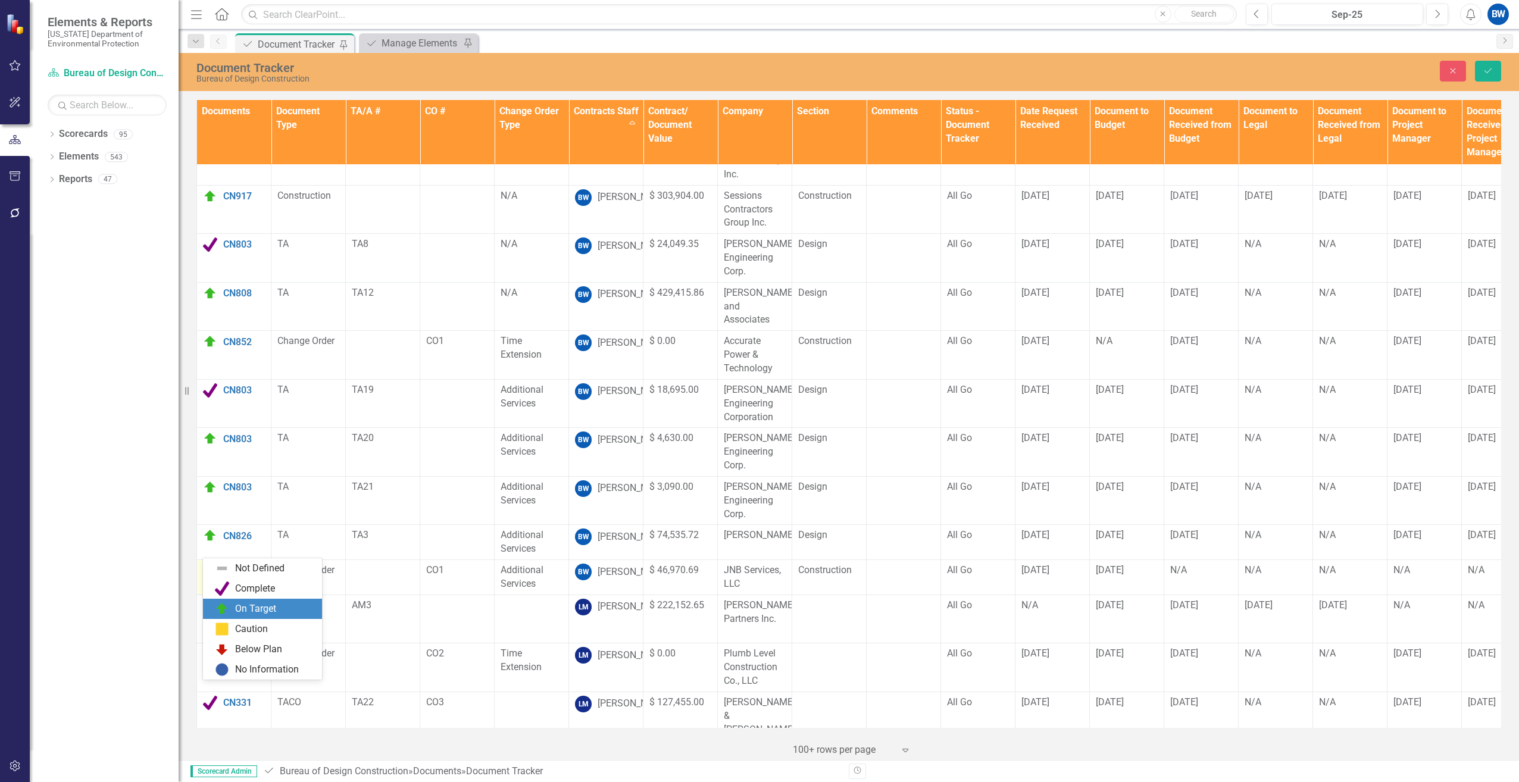
click at [246, 609] on div "On Target" at bounding box center [255, 609] width 41 height 14
click at [1485, 68] on icon "Save" at bounding box center [1488, 71] width 11 height 8
